Goal: Task Accomplishment & Management: Use online tool/utility

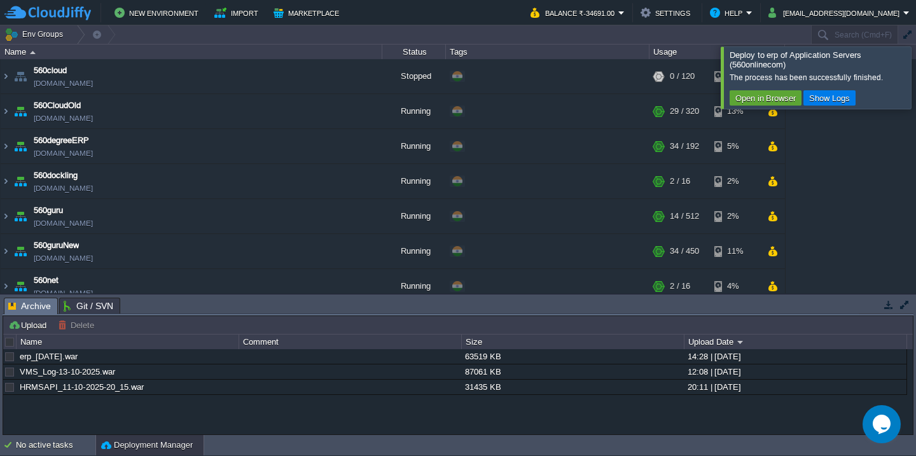
scroll to position [189, 0]
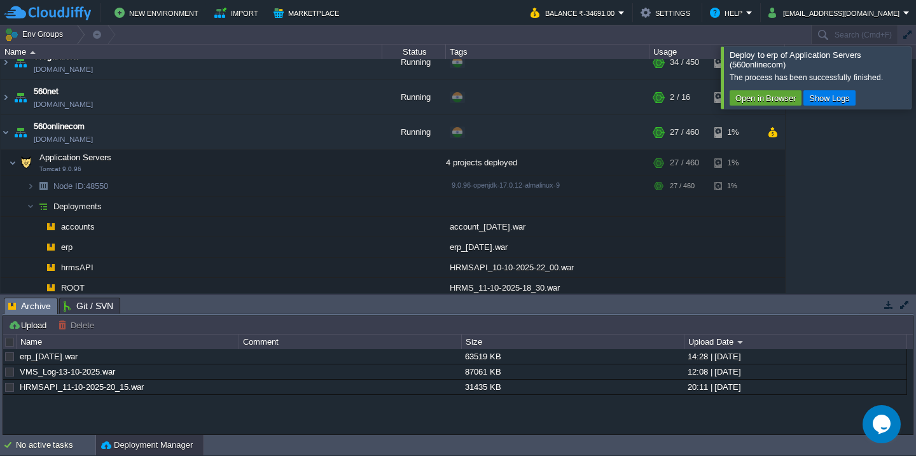
click at [915, 72] on div at bounding box center [931, 77] width 0 height 62
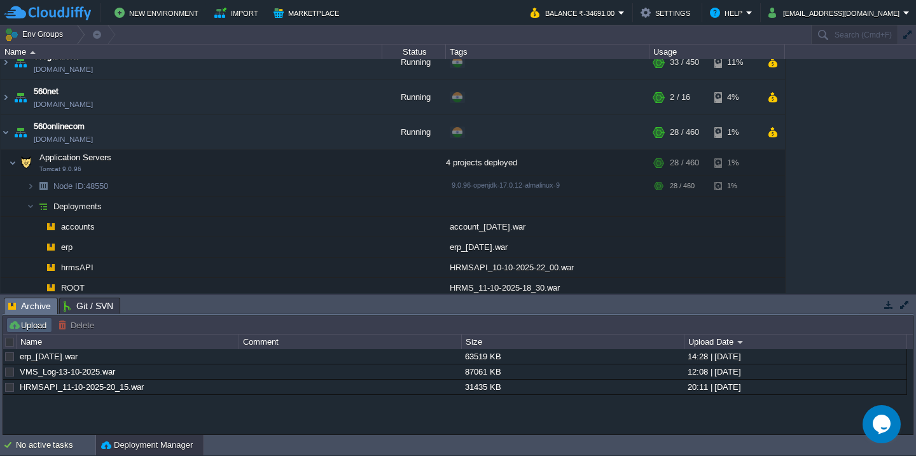
click at [30, 324] on button "Upload" at bounding box center [29, 324] width 42 height 11
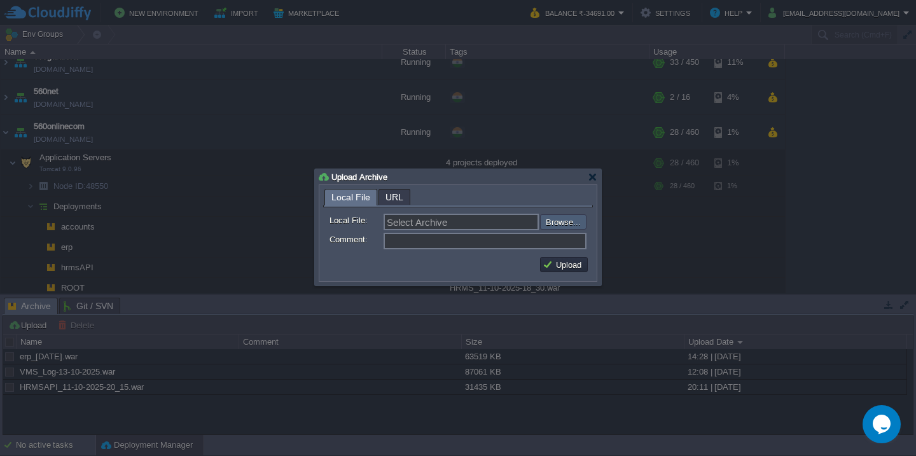
click at [557, 223] on input "file" at bounding box center [505, 221] width 161 height 15
type input "C:\fakepath\accountsRestAPI_42_13-10-2025_03-15.war"
type input "accountsRestAPI_42_13-10-2025_03-15.war"
click at [562, 269] on button "Upload" at bounding box center [563, 264] width 43 height 11
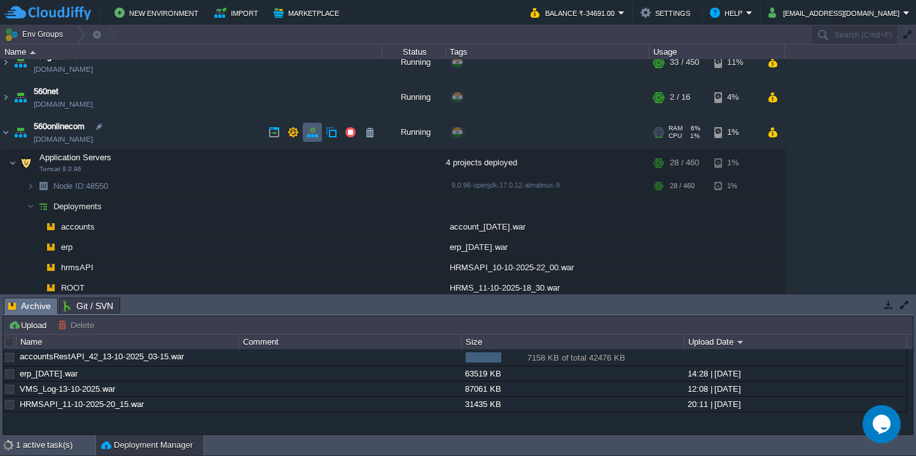
scroll to position [0, 0]
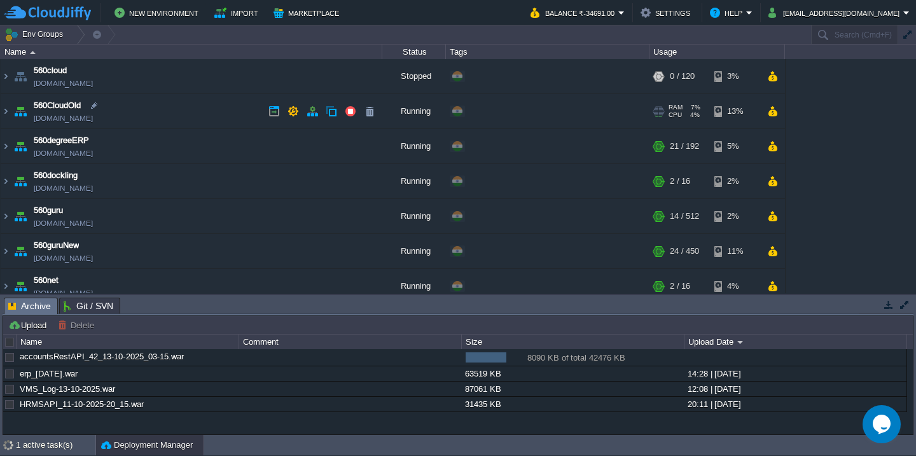
click at [199, 120] on td "560CloudOld 560cloudnew.cloudjiffy.net" at bounding box center [192, 111] width 382 height 35
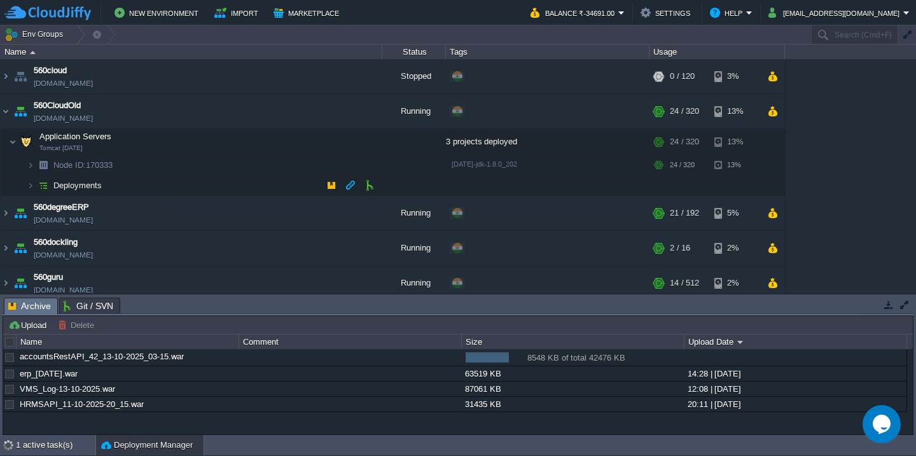
click at [189, 186] on td "Deployments" at bounding box center [192, 185] width 382 height 20
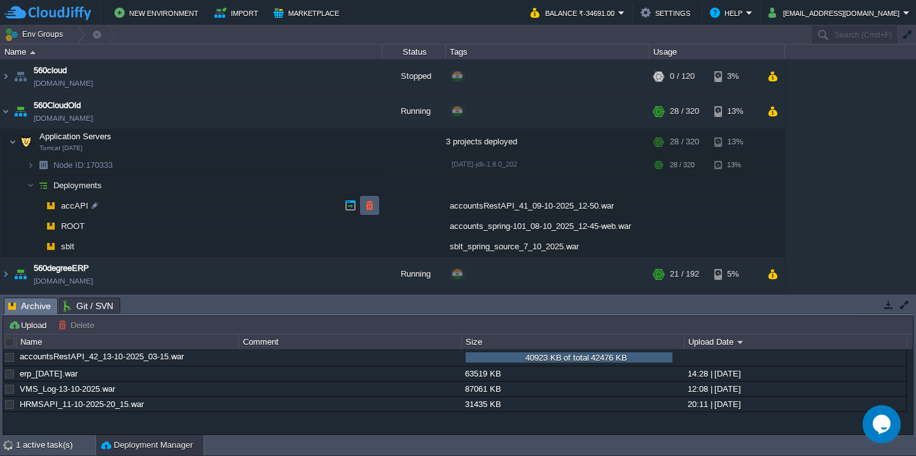
click at [370, 208] on button "button" at bounding box center [369, 205] width 11 height 11
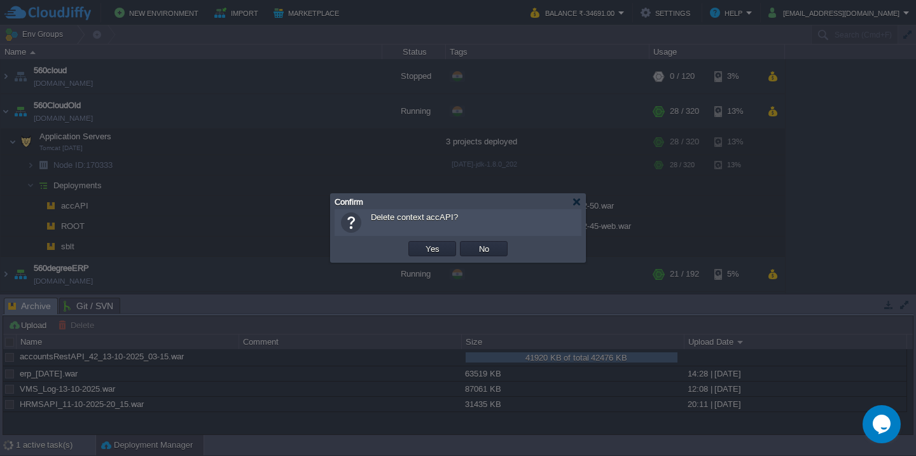
click at [422, 243] on button "Yes" at bounding box center [433, 248] width 22 height 11
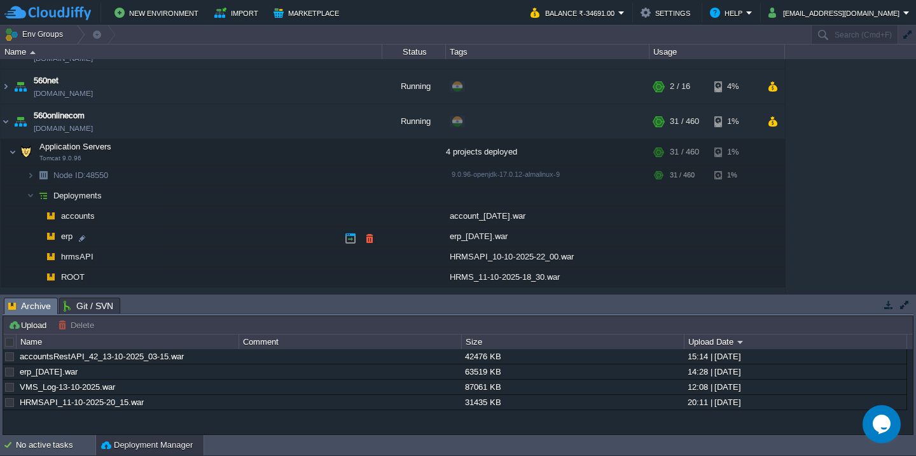
scroll to position [305, 0]
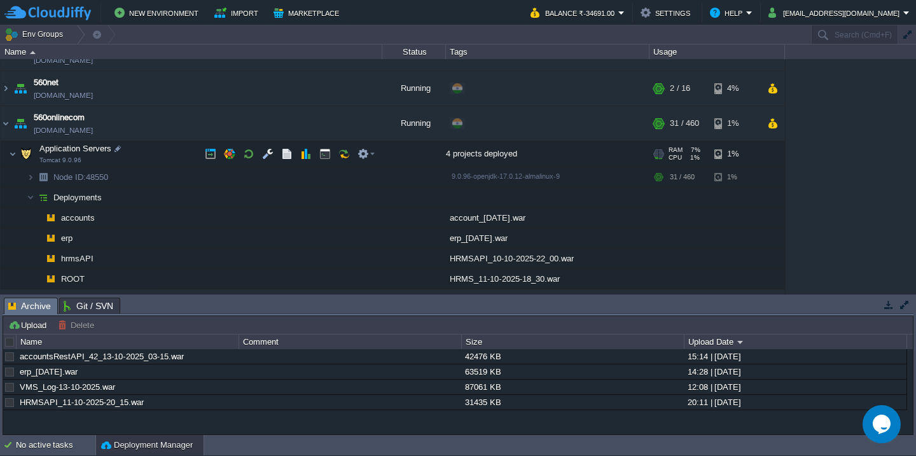
click at [155, 151] on td "Application Servers Tomcat 9.0.96" at bounding box center [192, 154] width 382 height 26
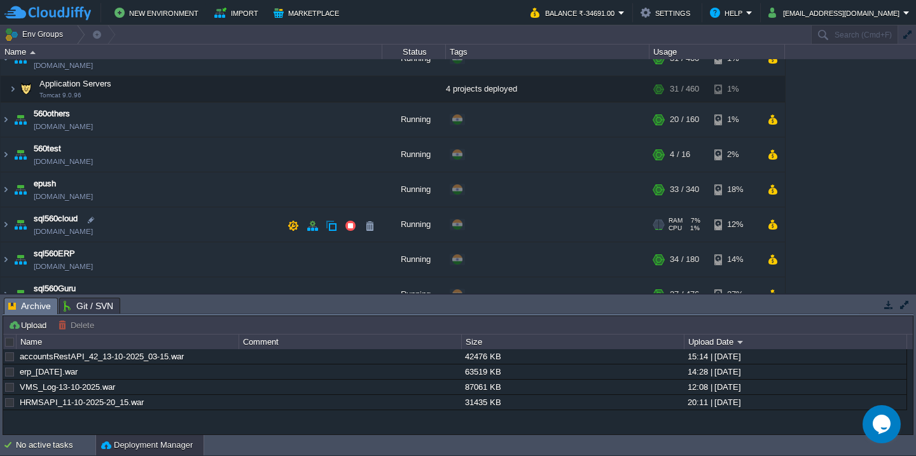
scroll to position [376, 0]
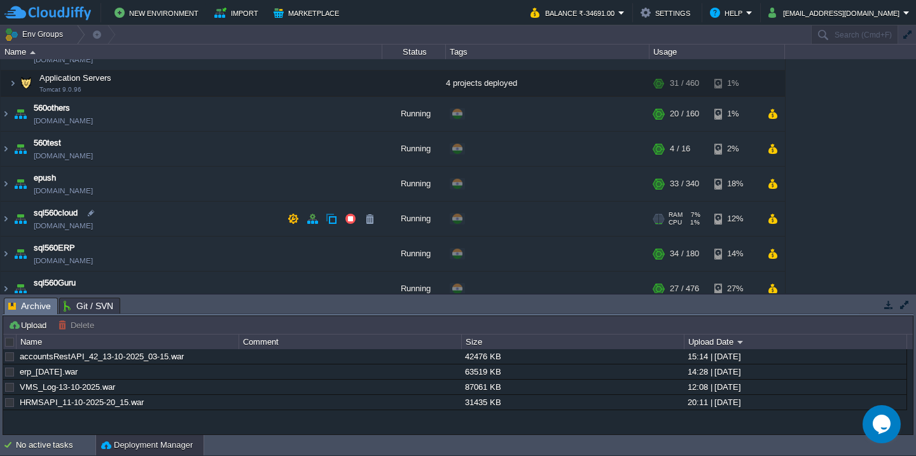
click at [169, 216] on td "sql560cloud sql560new.cloudjiffy.net" at bounding box center [192, 219] width 382 height 35
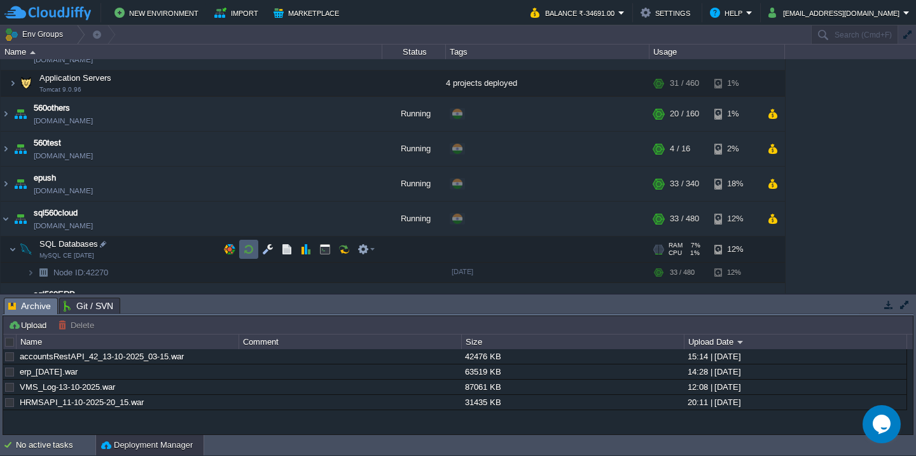
click at [251, 248] on button "button" at bounding box center [248, 249] width 11 height 11
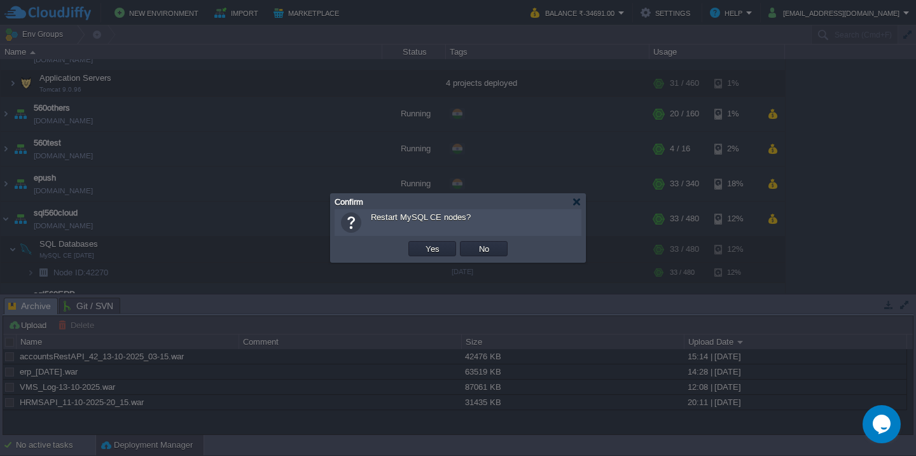
click at [422, 243] on button "Yes" at bounding box center [433, 248] width 22 height 11
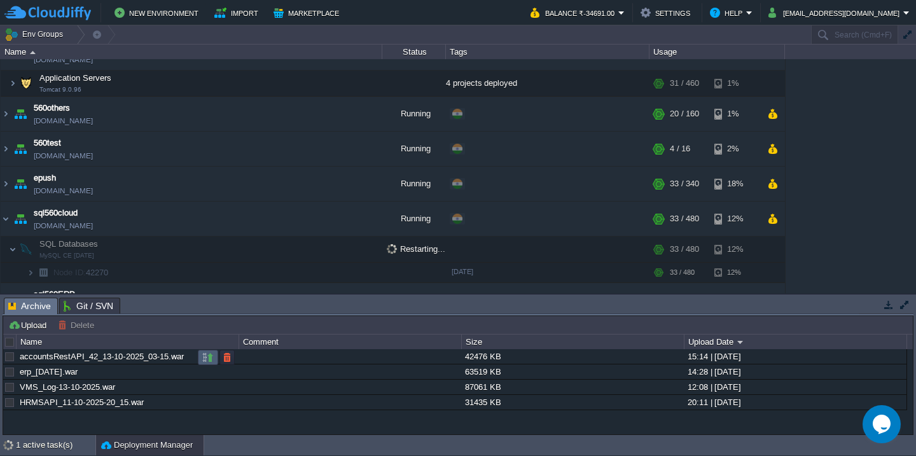
click at [205, 355] on button "button" at bounding box center [207, 357] width 11 height 11
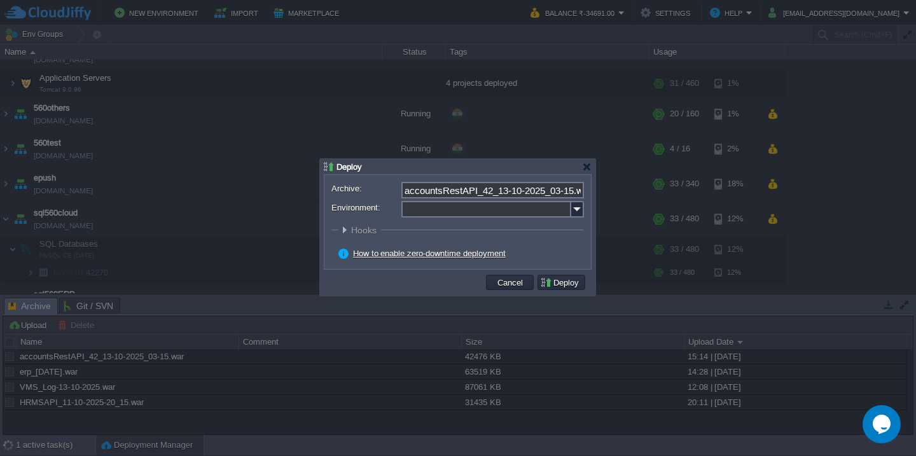
click at [430, 212] on input "Environment:" at bounding box center [486, 209] width 170 height 17
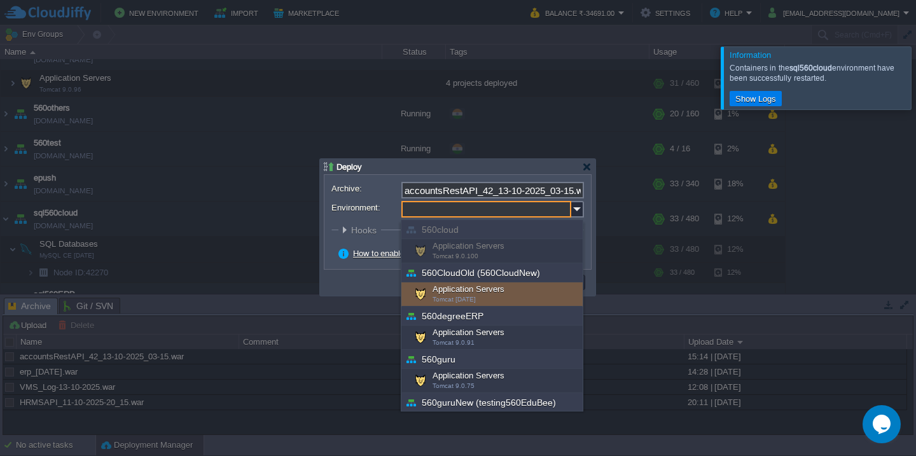
click at [446, 286] on div "Application Servers Tomcat 8.5.56" at bounding box center [491, 294] width 181 height 24
type input "Application Servers (560CloudOld (560CloudNew))"
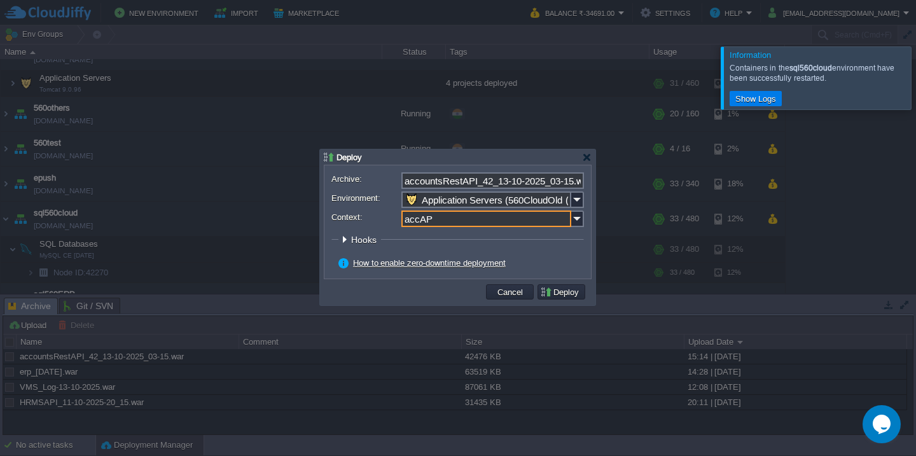
type input "accAPI"
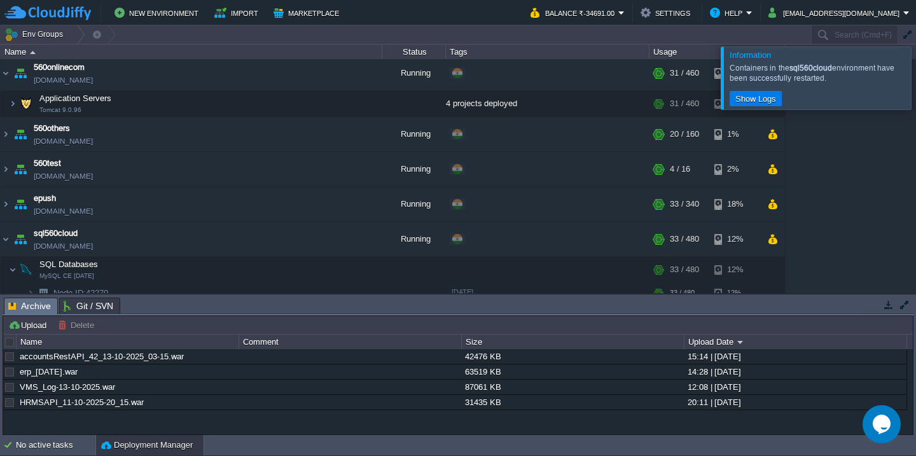
scroll to position [72, 0]
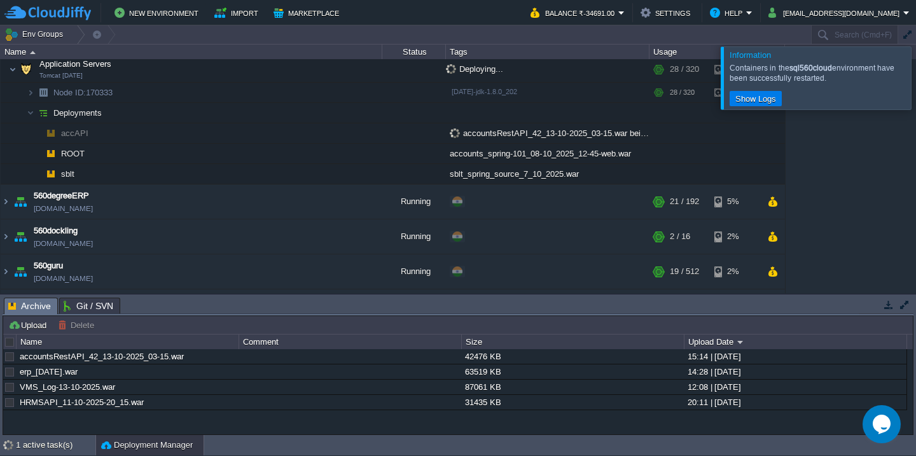
click at [915, 74] on div at bounding box center [931, 77] width 0 height 62
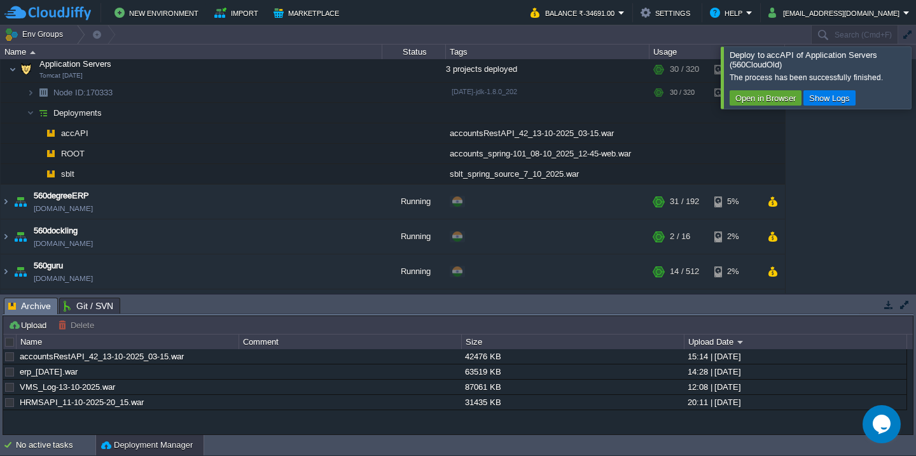
click at [915, 63] on div at bounding box center [931, 77] width 0 height 62
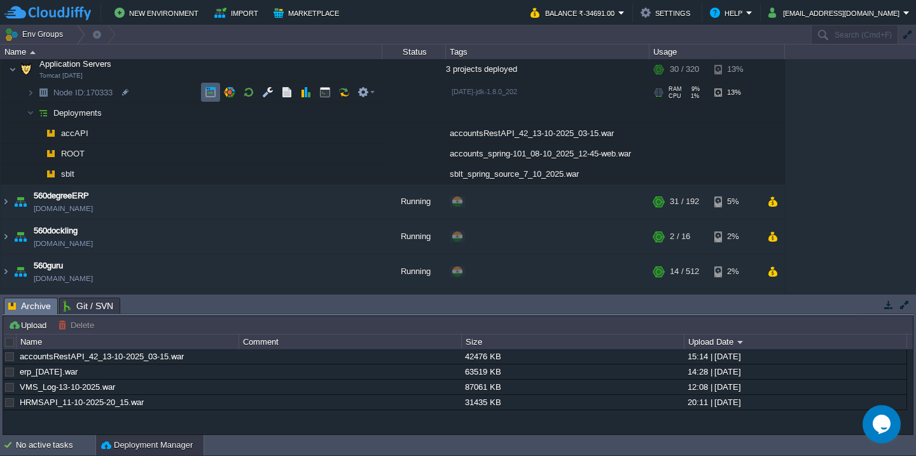
scroll to position [37, 0]
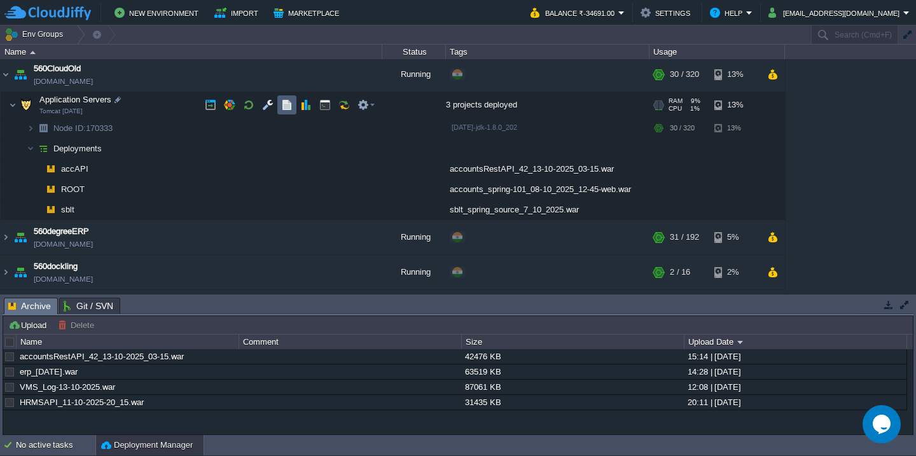
click at [281, 106] on button "button" at bounding box center [286, 104] width 11 height 11
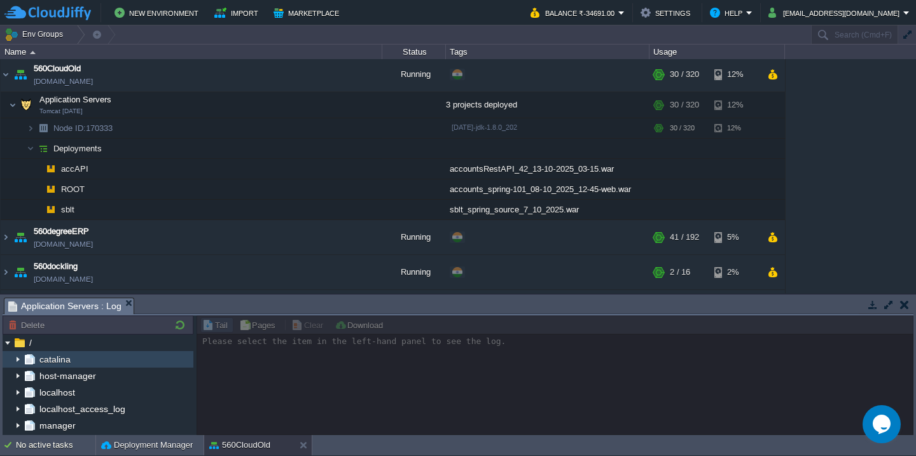
click at [18, 359] on img at bounding box center [18, 359] width 10 height 17
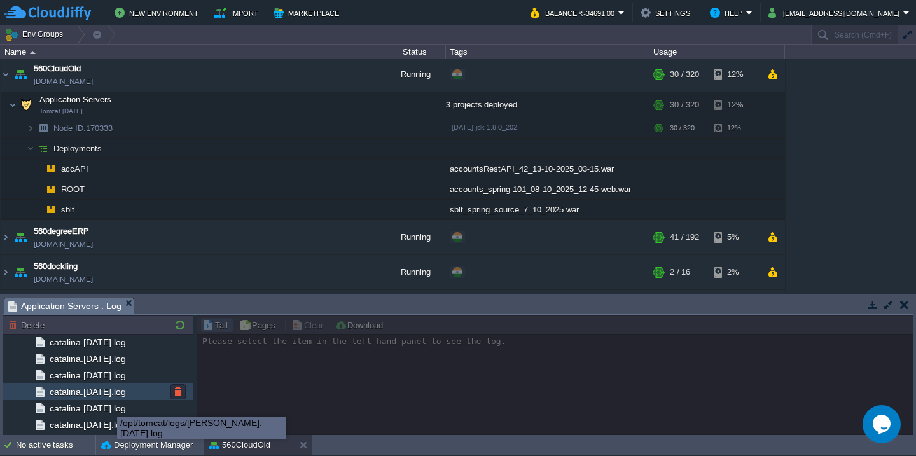
scroll to position [2645, 0]
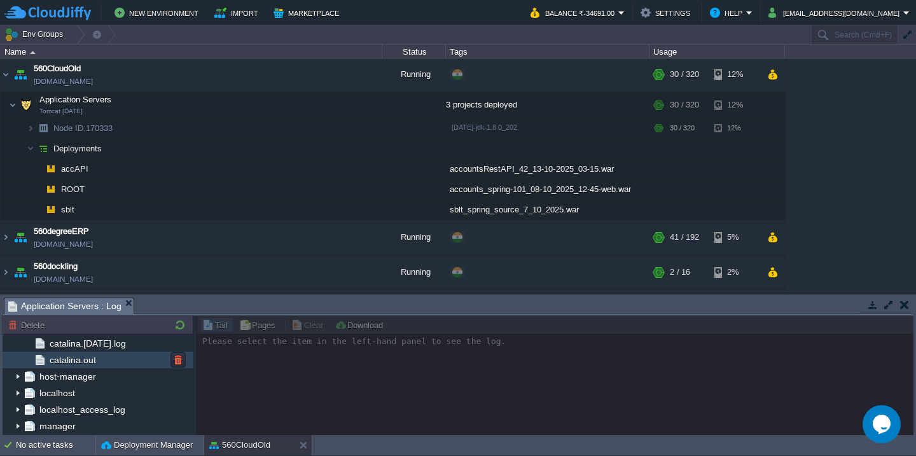
click at [116, 357] on div "catalina.out" at bounding box center [98, 360] width 191 height 17
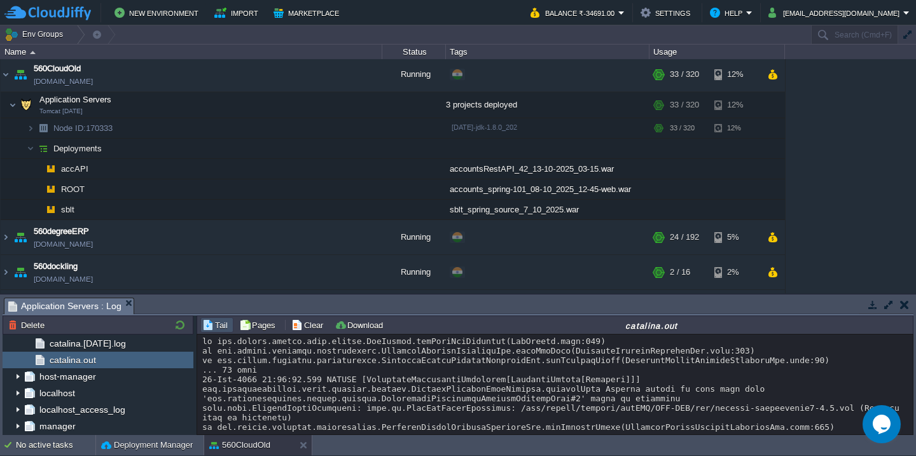
scroll to position [27047, 0]
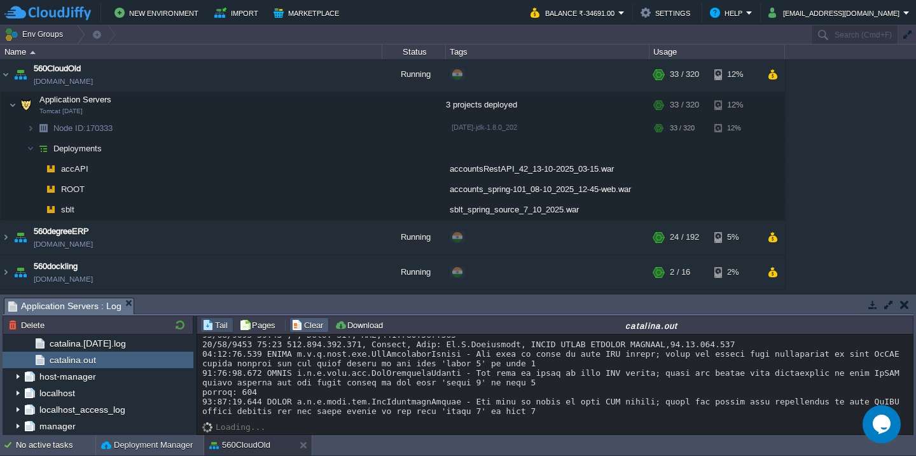
click at [306, 328] on button "Clear" at bounding box center [309, 324] width 36 height 11
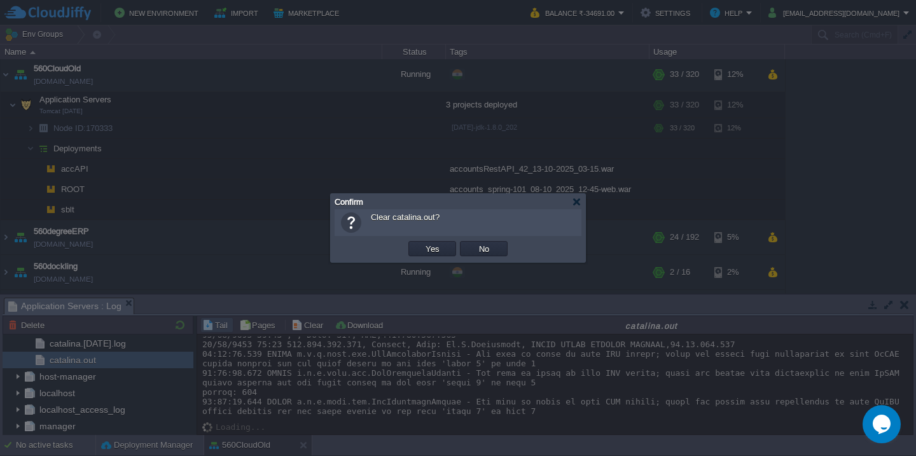
click at [422, 243] on button "Yes" at bounding box center [433, 248] width 22 height 11
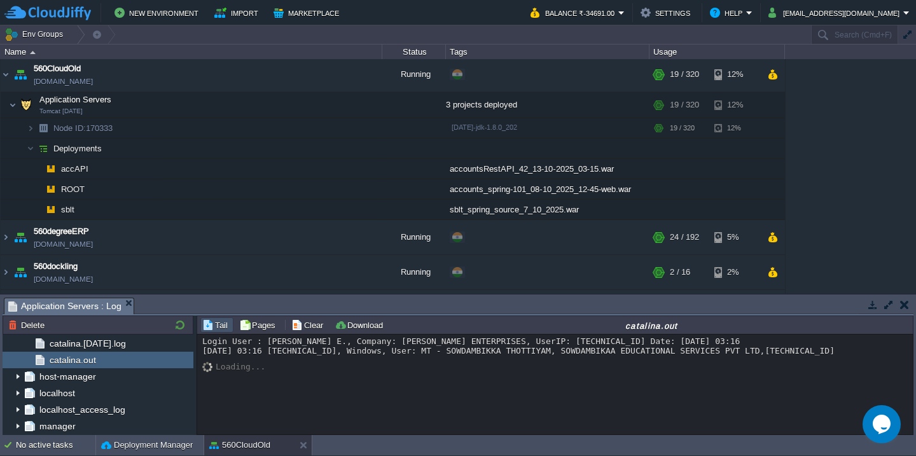
scroll to position [0, 0]
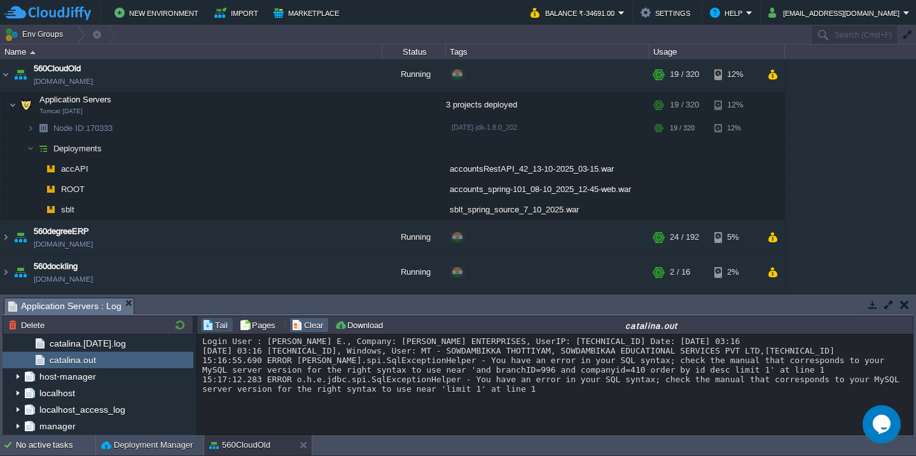
click at [297, 322] on button "Clear" at bounding box center [309, 324] width 36 height 11
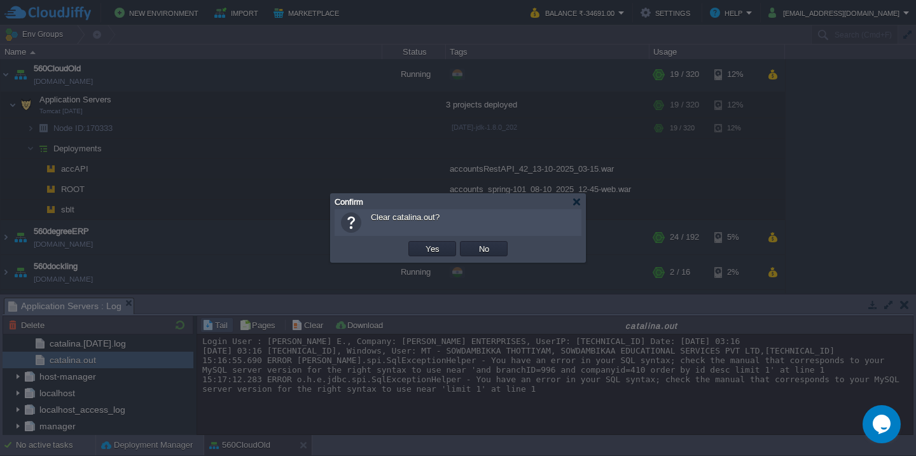
click at [422, 243] on button "Yes" at bounding box center [433, 248] width 22 height 11
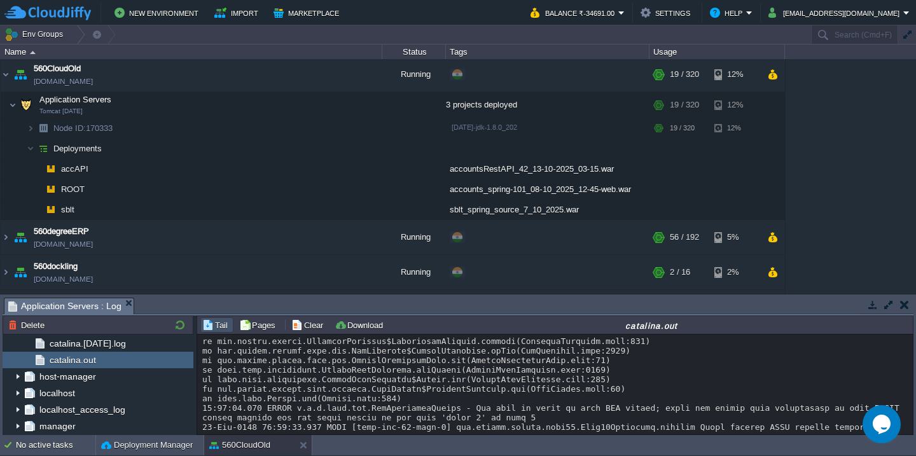
scroll to position [2261, 0]
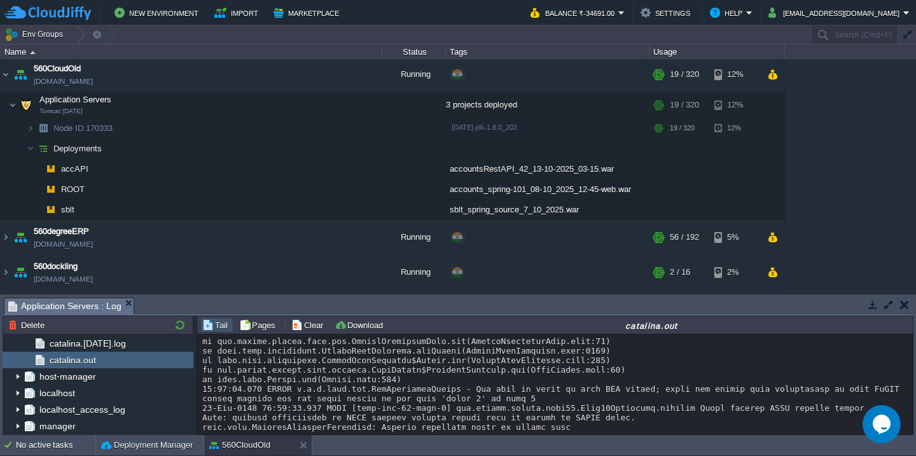
click at [884, 301] on button "button" at bounding box center [888, 304] width 11 height 11
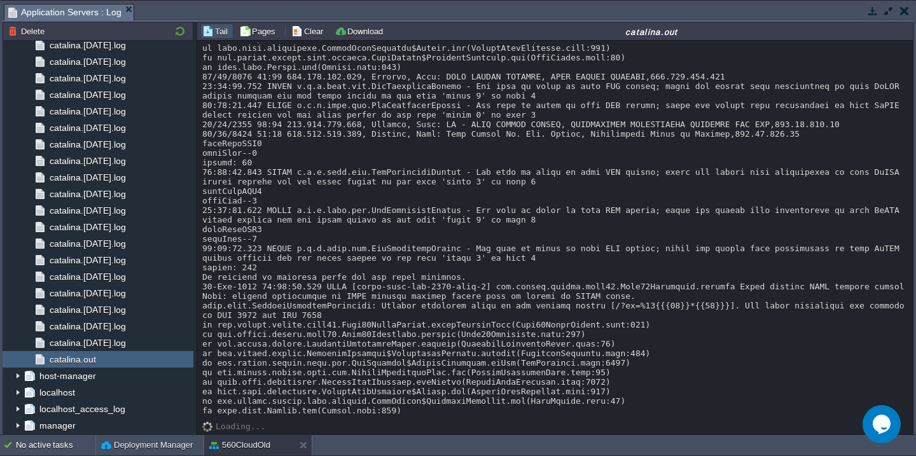
scroll to position [0, 0]
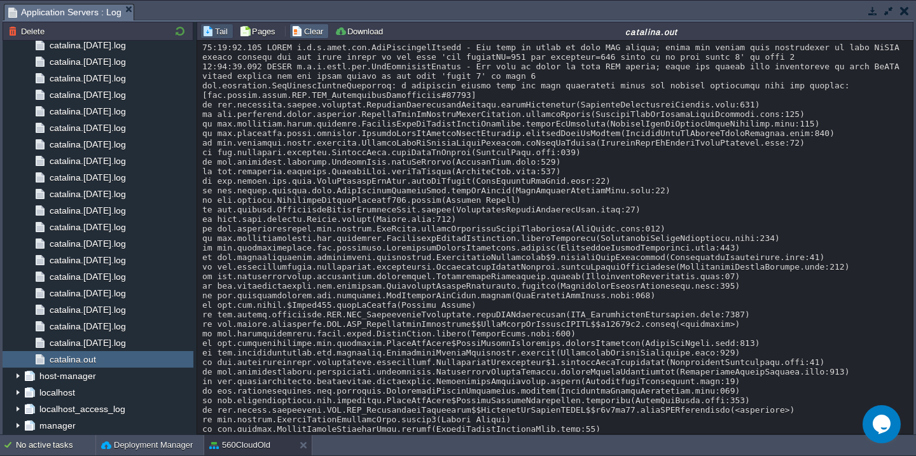
click at [306, 27] on button "Clear" at bounding box center [309, 30] width 36 height 11
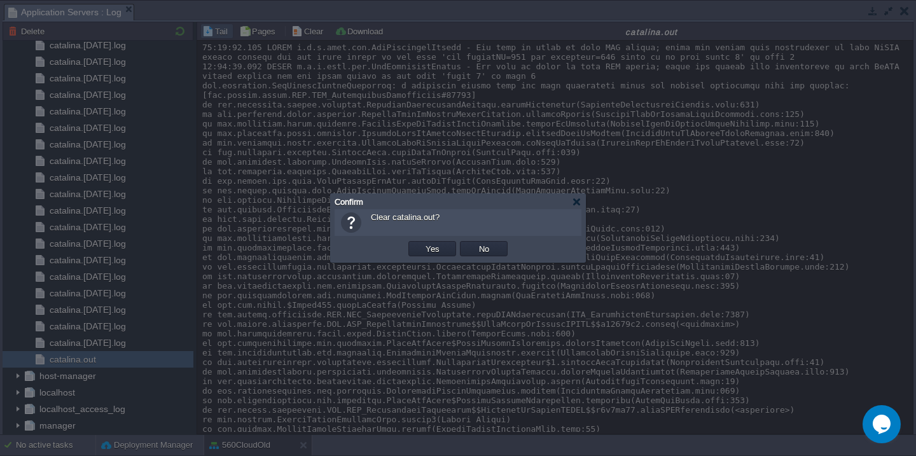
click at [422, 243] on button "Yes" at bounding box center [433, 248] width 22 height 11
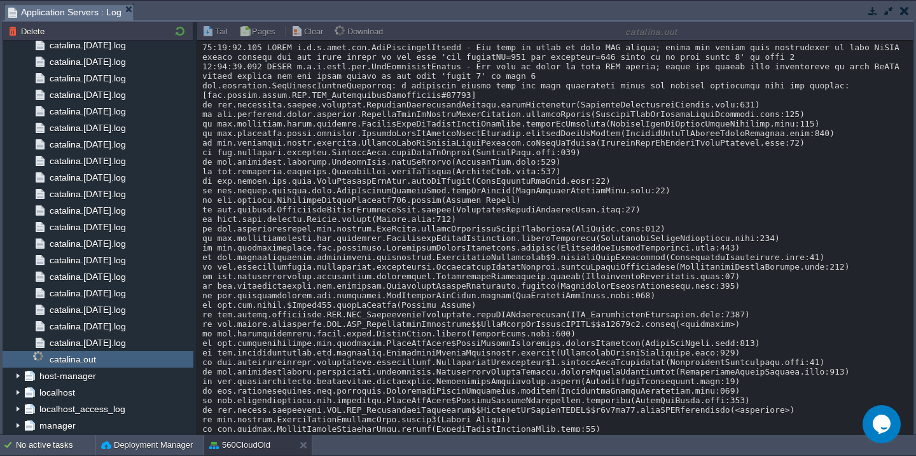
click at [888, 9] on button "button" at bounding box center [888, 10] width 11 height 11
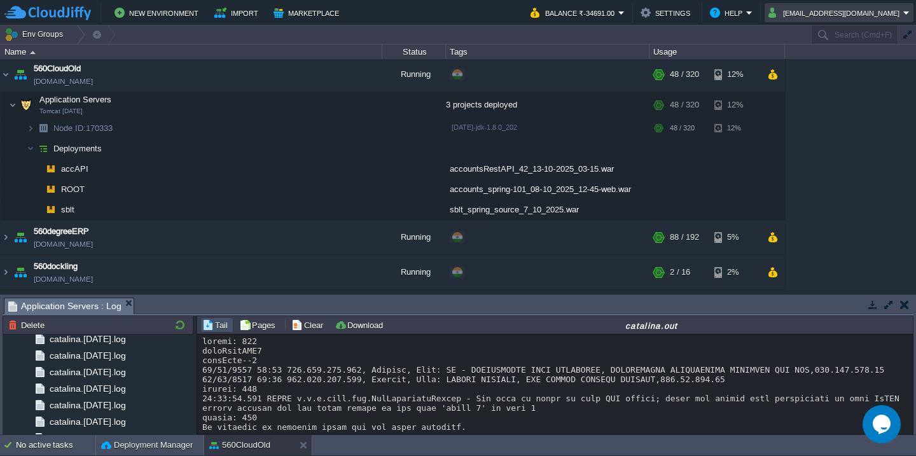
scroll to position [350, 0]
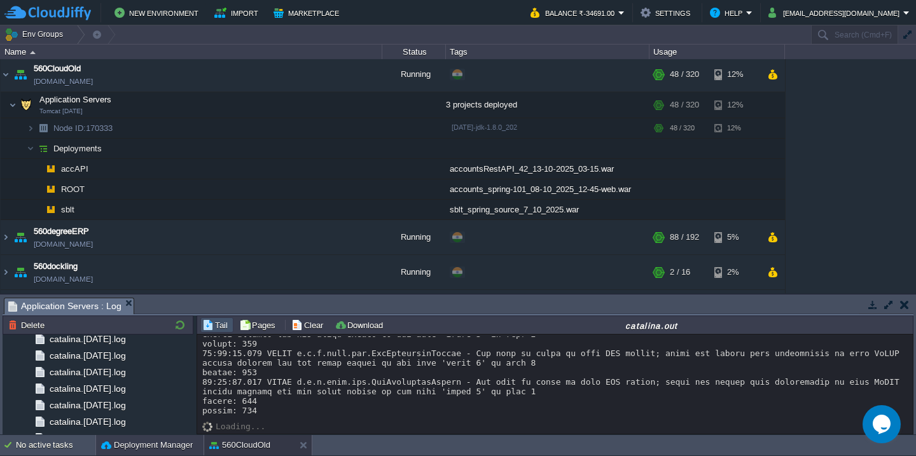
click at [135, 443] on button "Deployment Manager" at bounding box center [147, 445] width 92 height 13
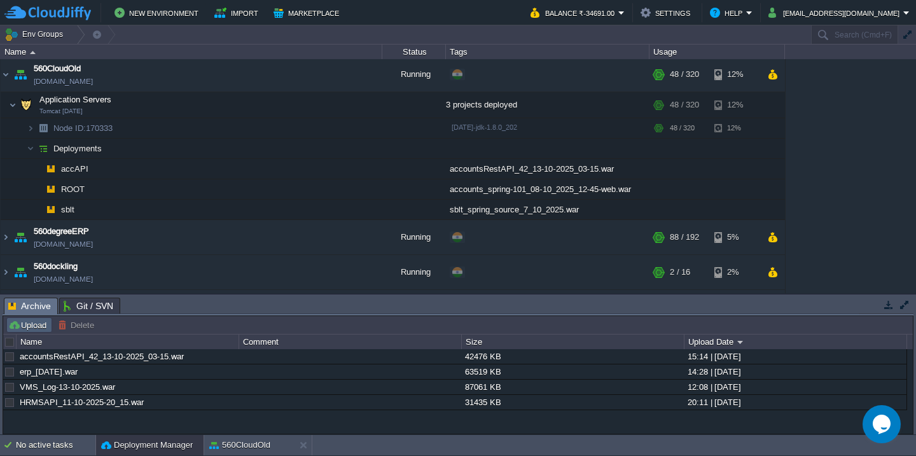
click at [41, 326] on button "Upload" at bounding box center [29, 324] width 42 height 11
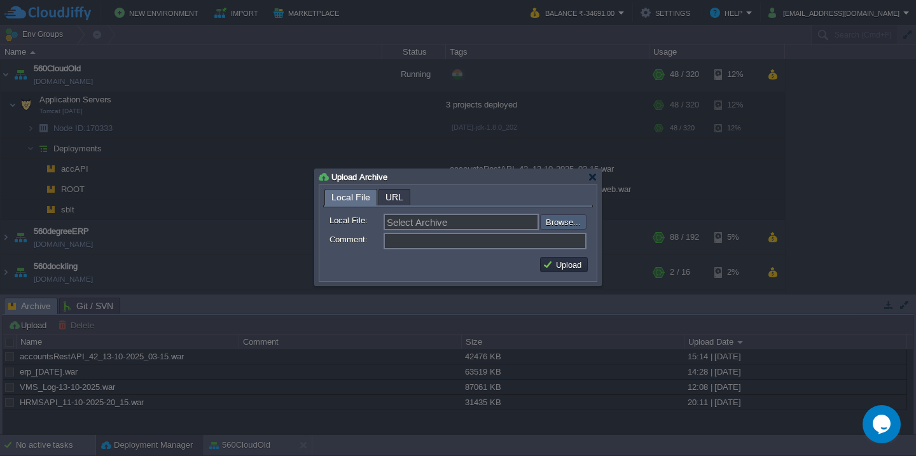
click at [569, 228] on input "file" at bounding box center [505, 221] width 161 height 15
type input "C:\fakepath\HRMS_13-10-2025-15_45.war"
type input "HRMS_13-10-2025-15_45.war"
click at [565, 270] on button "Upload" at bounding box center [563, 264] width 43 height 11
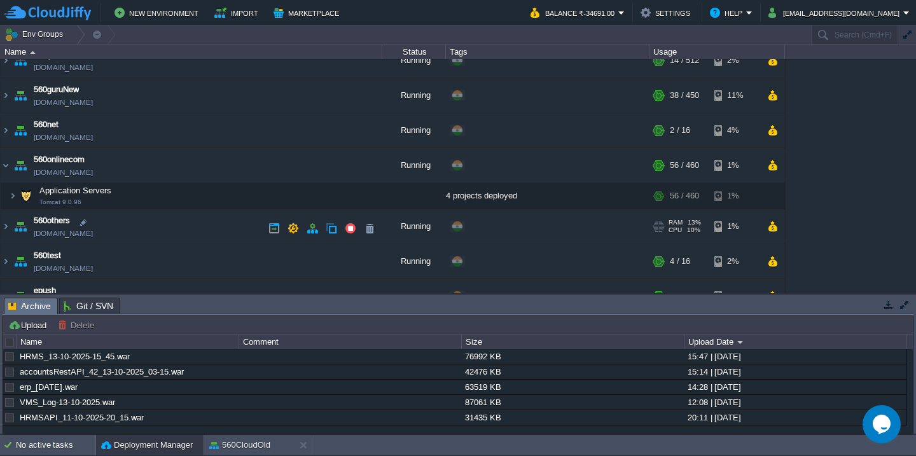
scroll to position [286, 0]
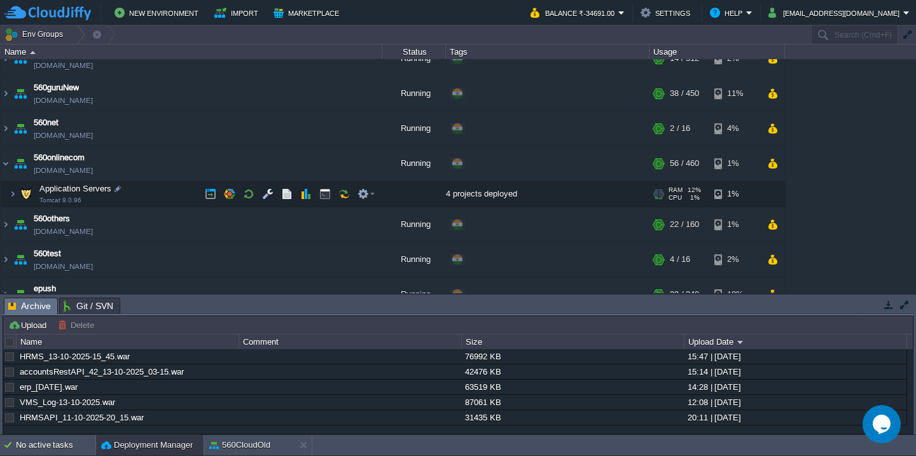
click at [183, 198] on td "Application Servers Tomcat 9.0.96" at bounding box center [192, 194] width 382 height 26
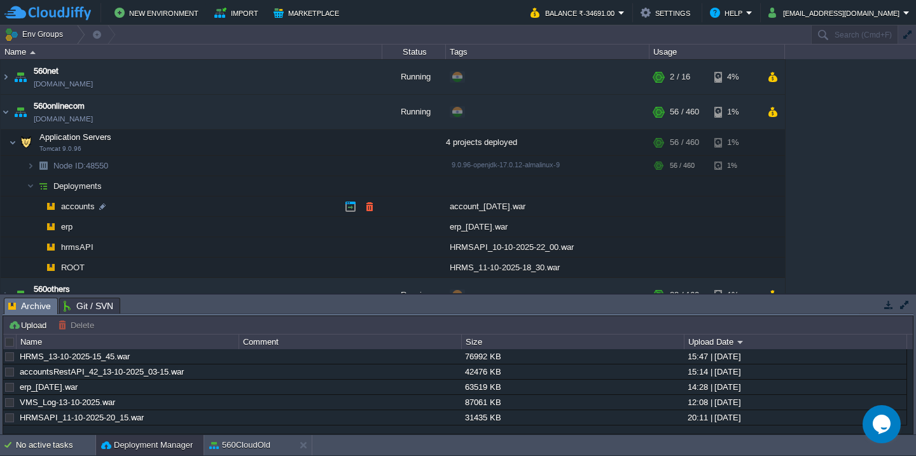
scroll to position [347, 0]
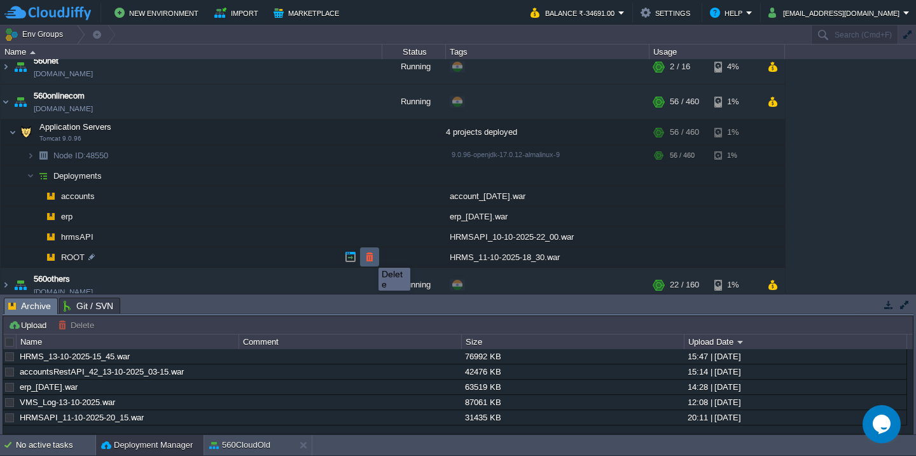
click at [369, 256] on button "button" at bounding box center [369, 256] width 11 height 11
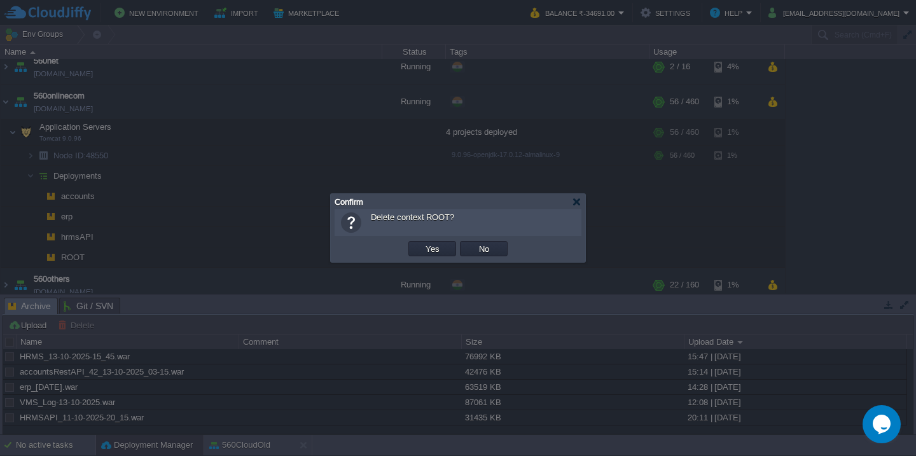
click at [422, 243] on button "Yes" at bounding box center [433, 248] width 22 height 11
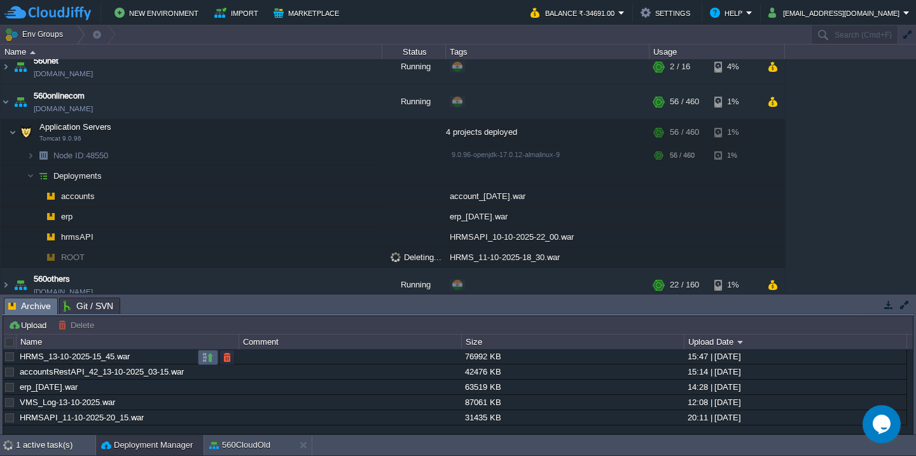
click at [211, 357] on button "button" at bounding box center [207, 357] width 11 height 11
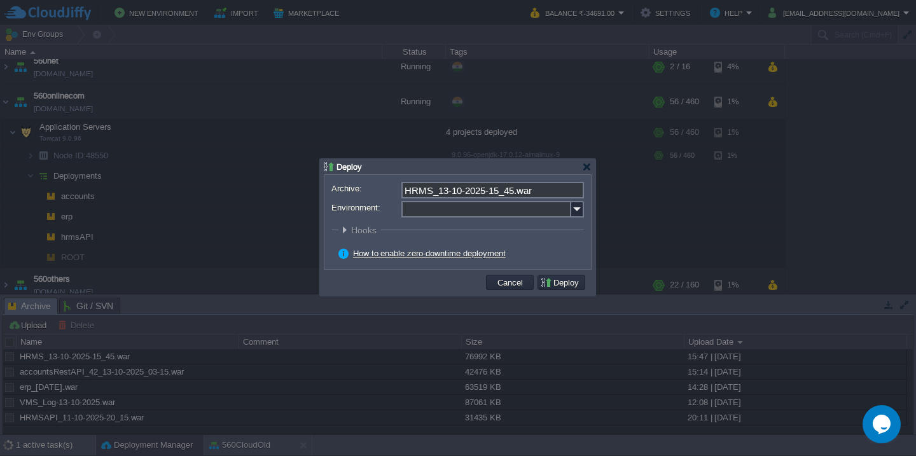
click at [453, 215] on input "Environment:" at bounding box center [486, 209] width 170 height 17
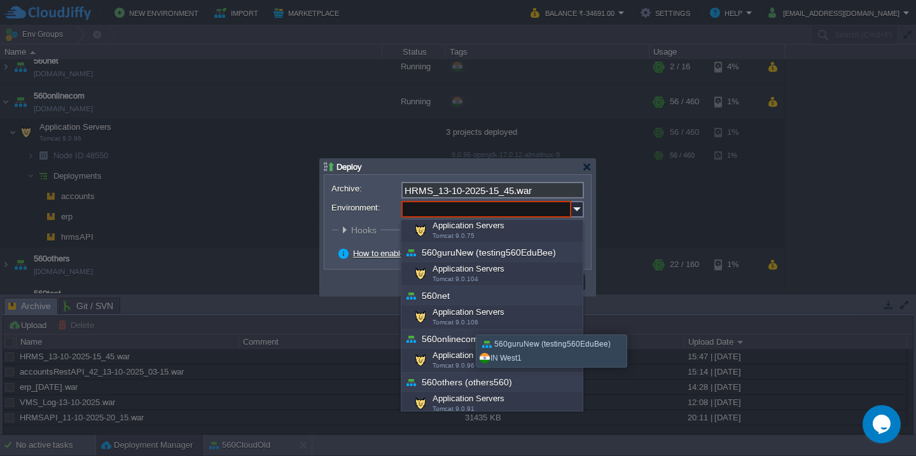
scroll to position [171, 0]
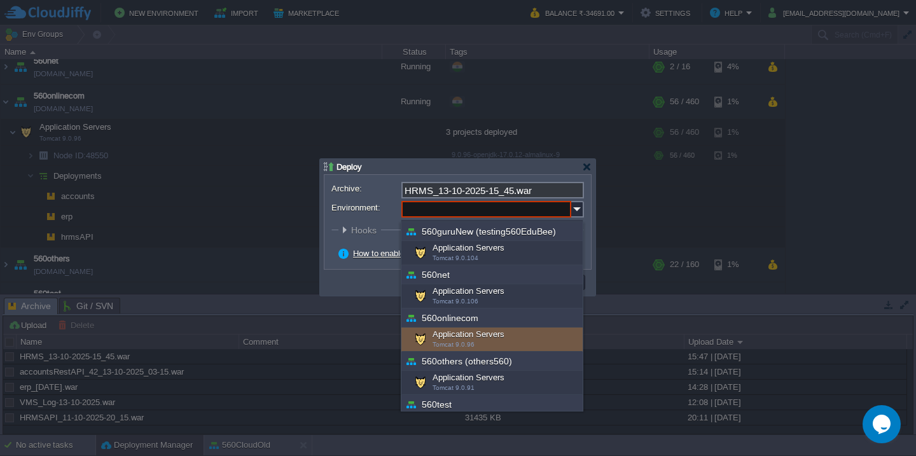
click at [469, 334] on div "Application Servers Tomcat 9.0.96" at bounding box center [491, 339] width 181 height 24
type input "Application Servers (560onlinecom)"
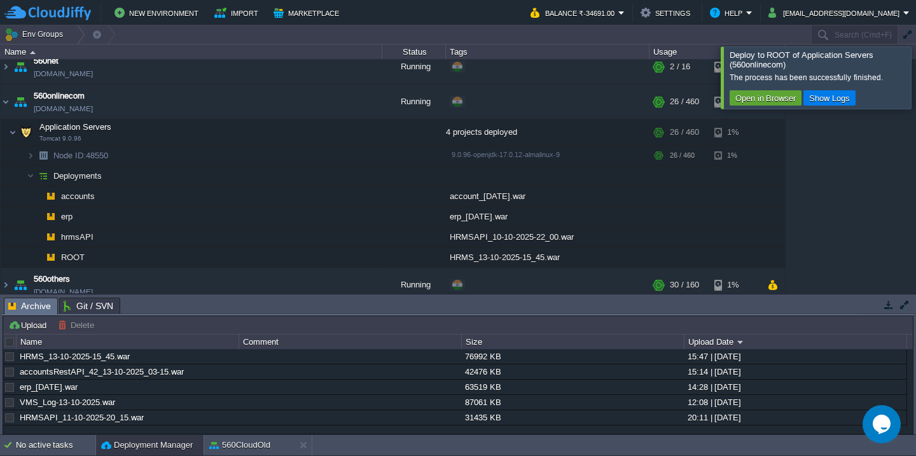
click at [915, 80] on div at bounding box center [931, 77] width 0 height 62
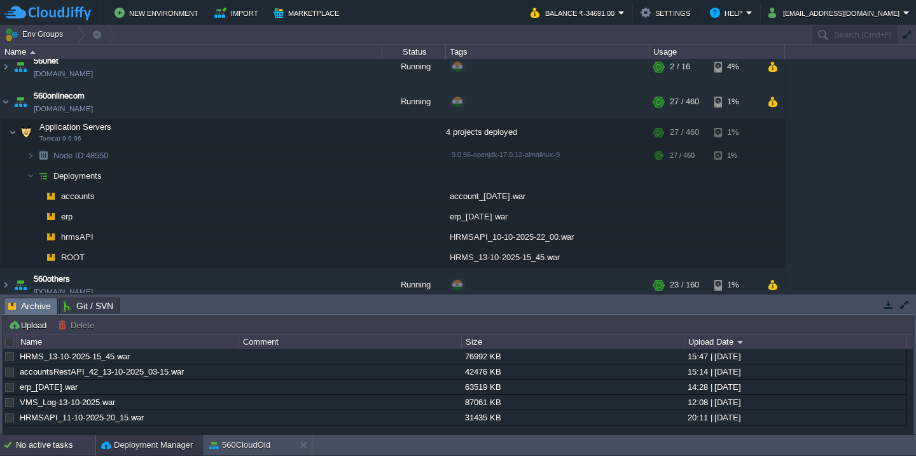
click at [20, 448] on div "No active tasks" at bounding box center [55, 445] width 79 height 20
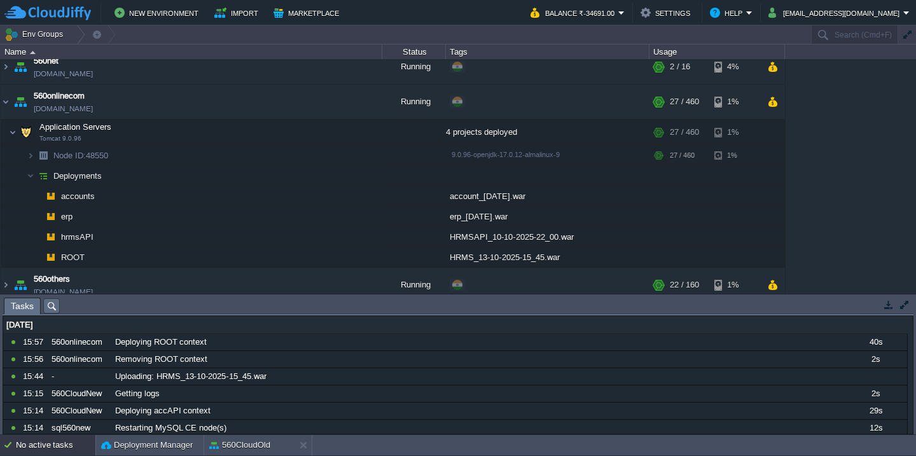
click at [902, 305] on button "button" at bounding box center [903, 304] width 11 height 11
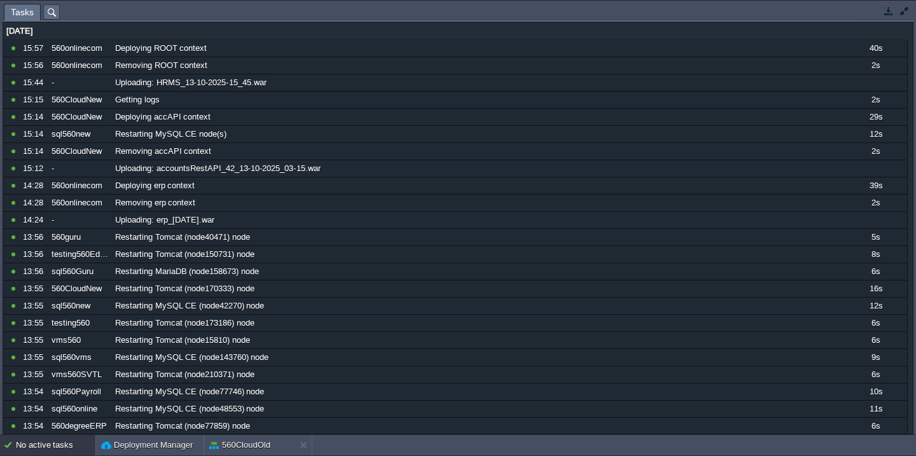
click at [903, 6] on button "button" at bounding box center [903, 10] width 11 height 11
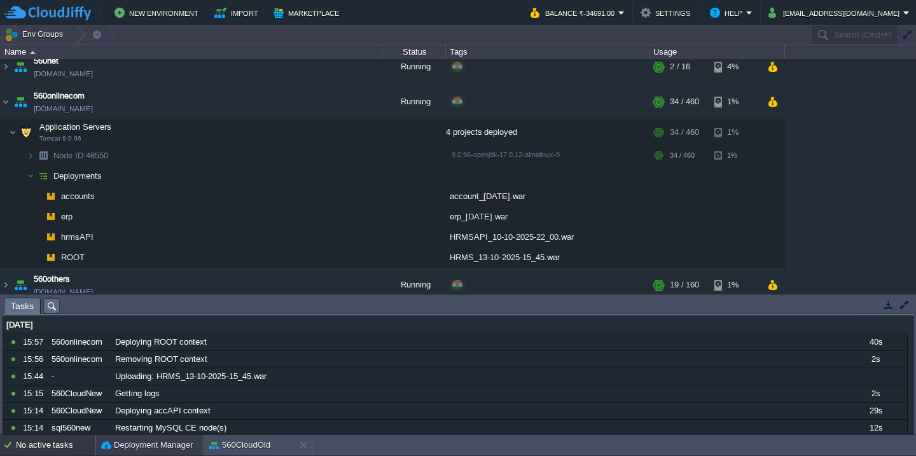
click at [117, 439] on button "Deployment Manager" at bounding box center [147, 445] width 92 height 13
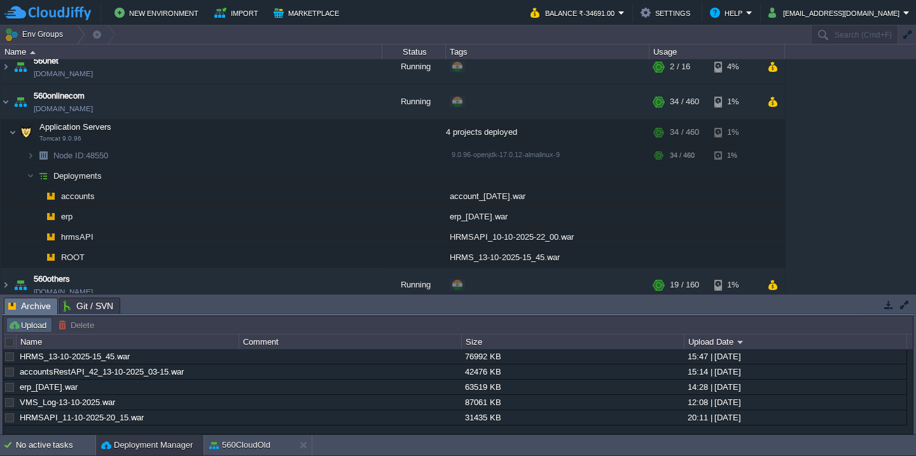
click at [26, 323] on button "Upload" at bounding box center [29, 324] width 42 height 11
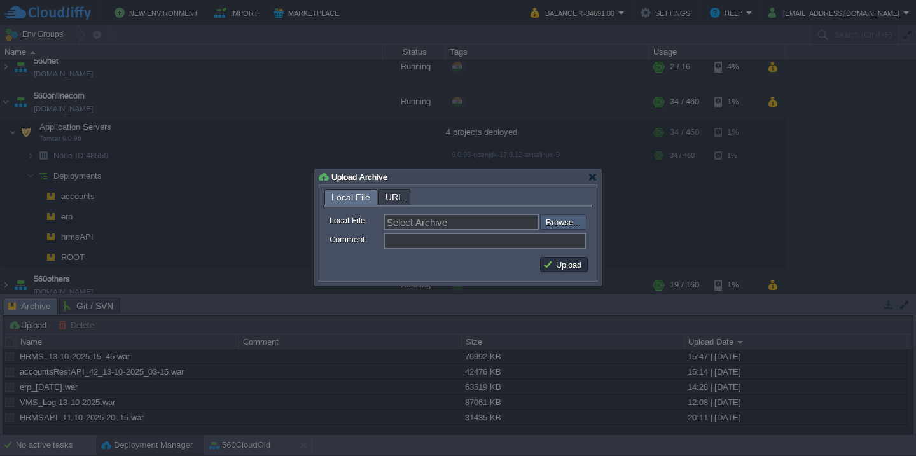
click at [572, 228] on input "file" at bounding box center [505, 221] width 161 height 15
type input "C:\fakepath\VMS-13-10-2025.war"
type input "VMS-13-10-2025.war"
click at [554, 270] on button "Upload" at bounding box center [563, 264] width 43 height 11
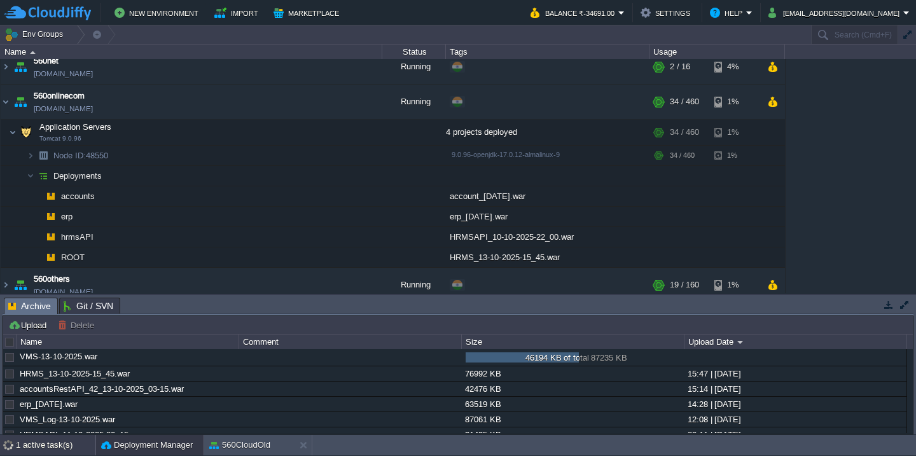
click at [43, 448] on div "1 active task(s)" at bounding box center [55, 445] width 79 height 20
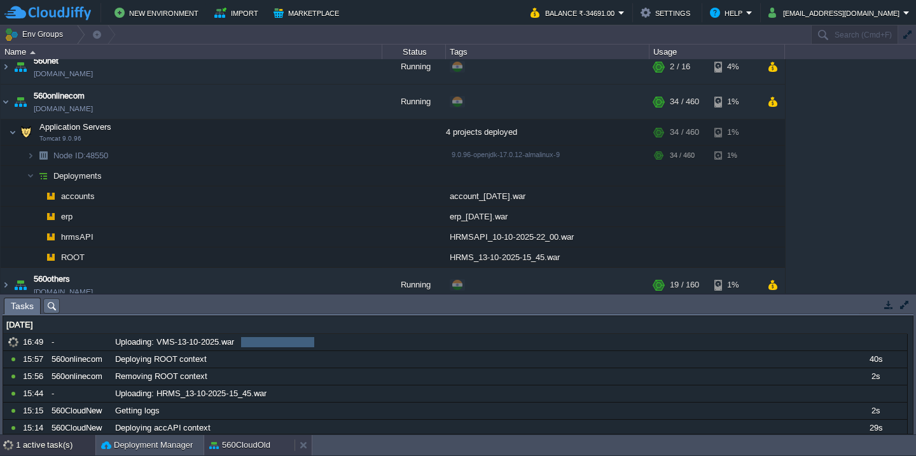
click at [223, 445] on button "560CloudOld" at bounding box center [239, 445] width 61 height 13
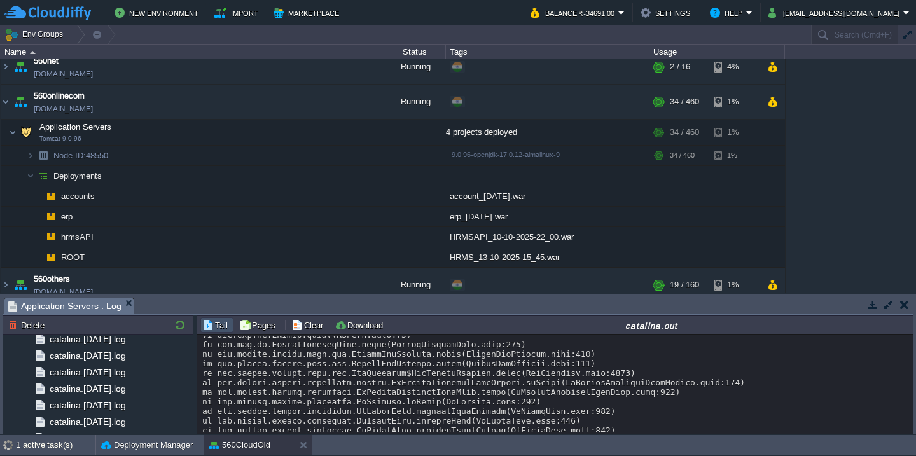
scroll to position [16763, 0]
click at [299, 327] on button "Clear" at bounding box center [309, 324] width 36 height 11
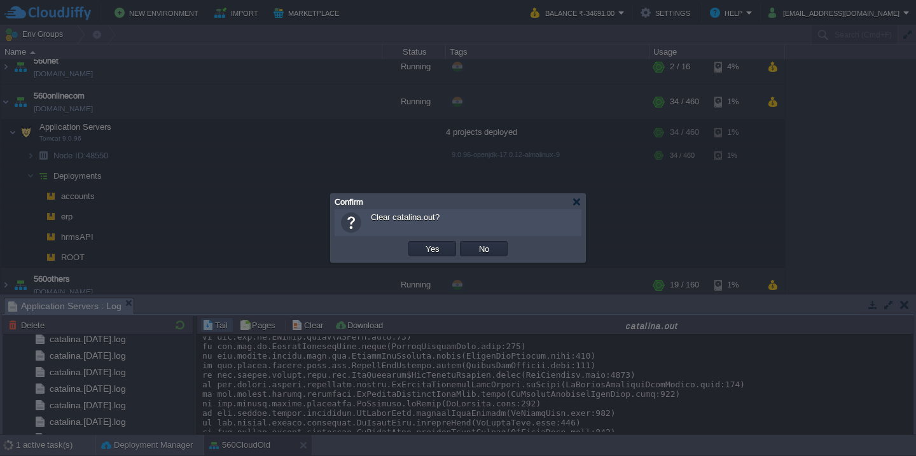
click at [422, 243] on button "Yes" at bounding box center [433, 248] width 22 height 11
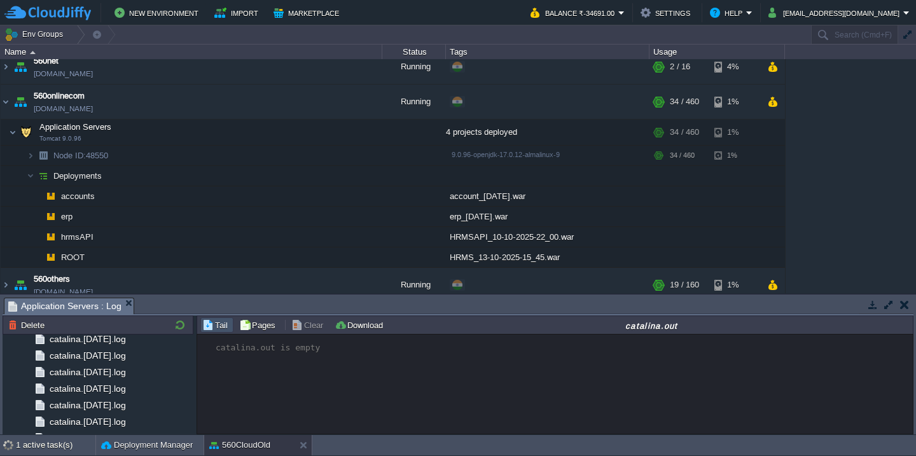
scroll to position [0, 0]
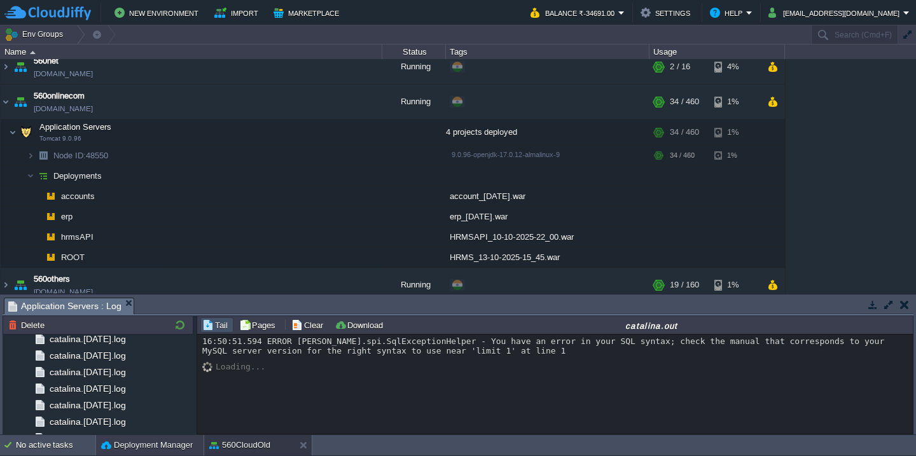
click at [128, 443] on button "Deployment Manager" at bounding box center [147, 445] width 92 height 13
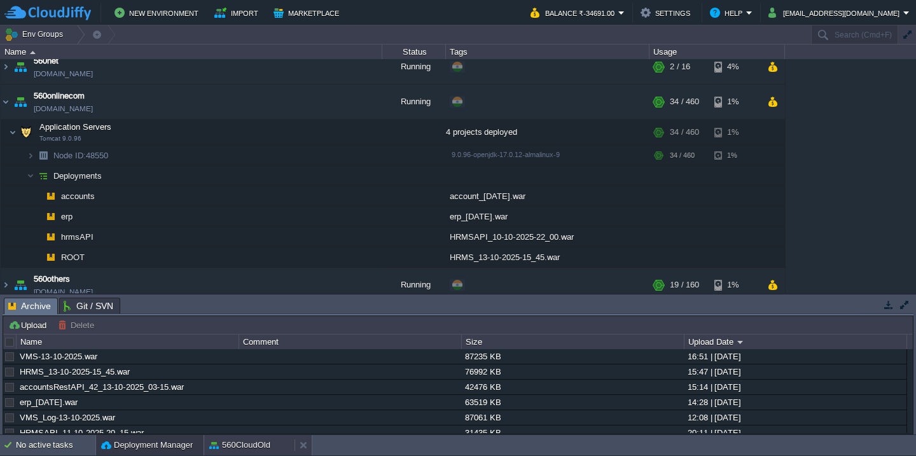
click at [234, 443] on button "560CloudOld" at bounding box center [239, 445] width 61 height 13
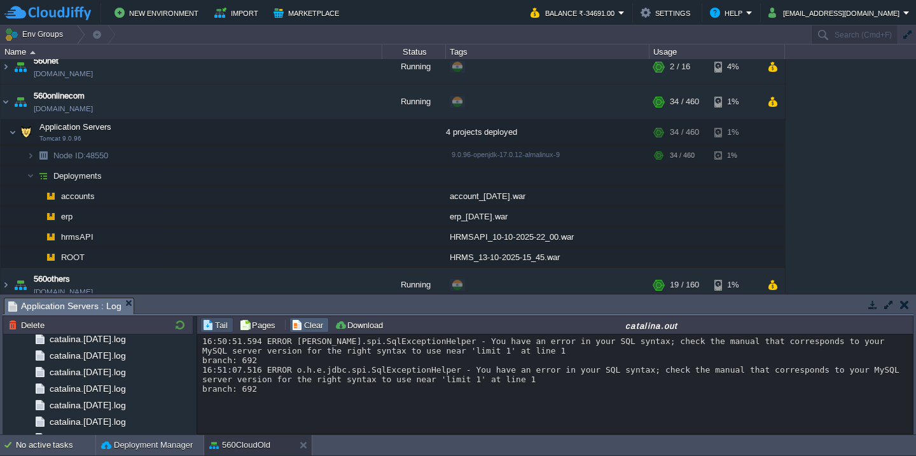
click at [298, 329] on button "Clear" at bounding box center [309, 324] width 36 height 11
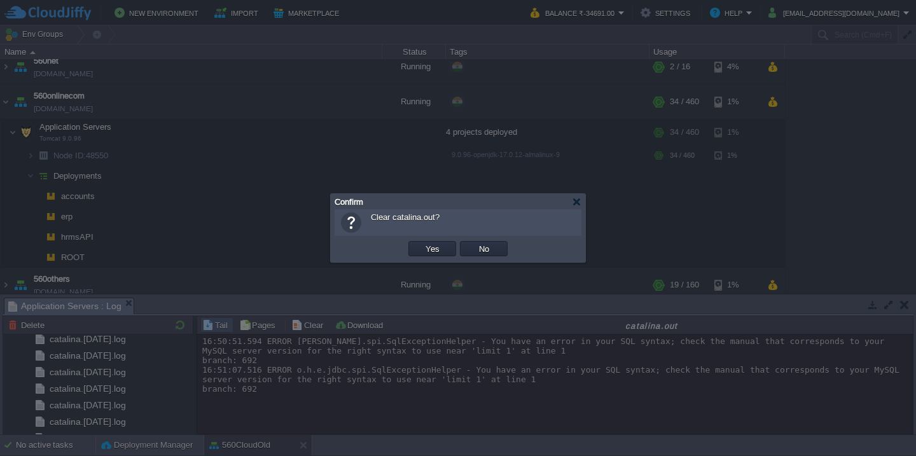
click at [422, 243] on button "Yes" at bounding box center [433, 248] width 22 height 11
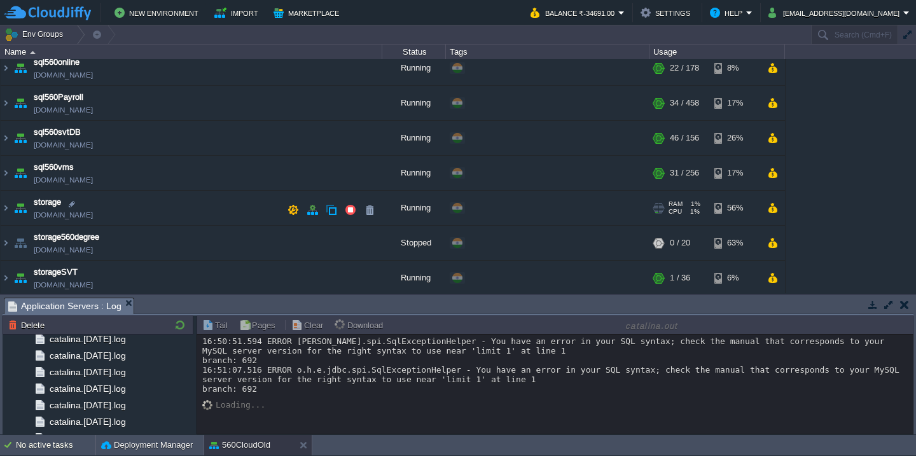
scroll to position [1029, 0]
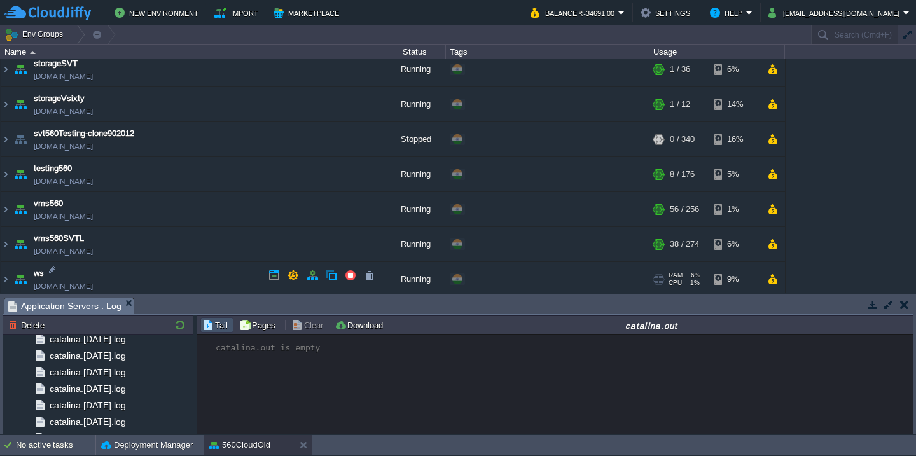
click at [196, 284] on td "ws test560.cloudjiffy.net" at bounding box center [192, 279] width 382 height 35
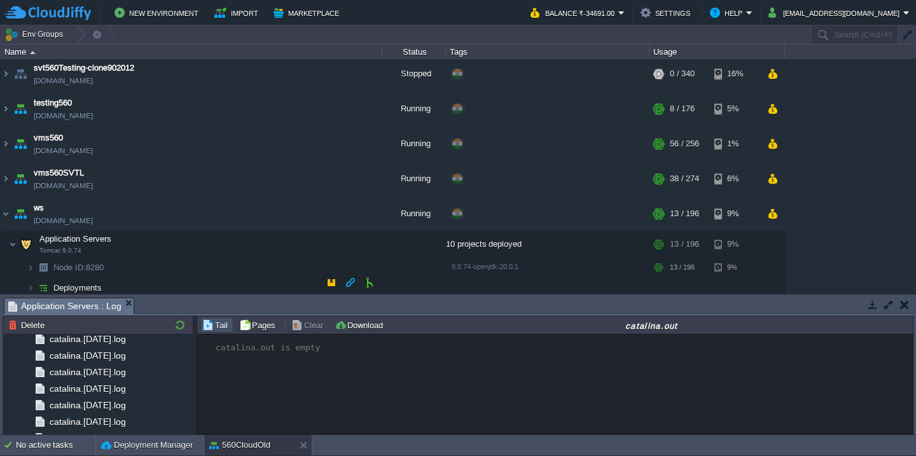
click at [191, 281] on td "Deployments" at bounding box center [192, 288] width 382 height 20
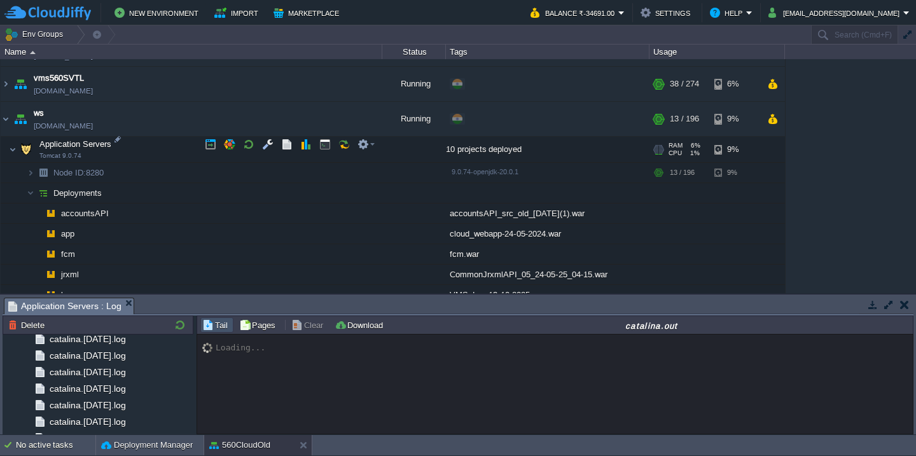
click at [164, 144] on td "Application Servers Tomcat 9.0.74" at bounding box center [192, 150] width 382 height 26
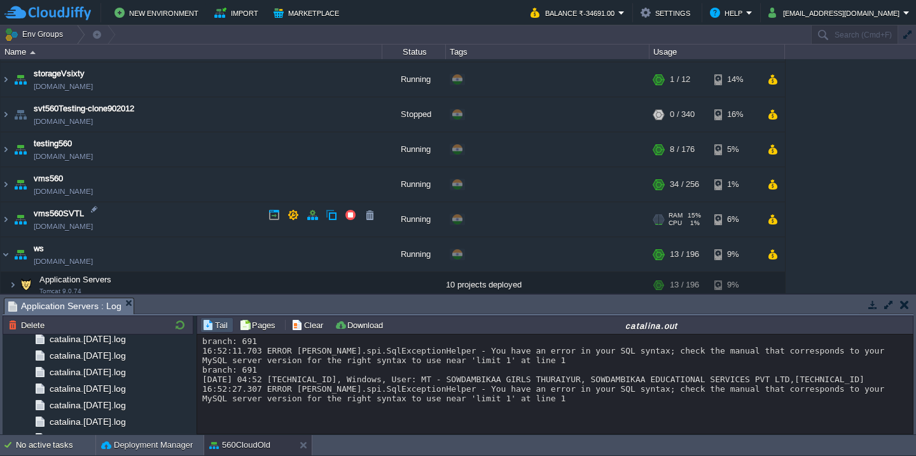
scroll to position [1054, 0]
click at [173, 178] on td "vms560 vms560.cloudjiffy.net" at bounding box center [192, 184] width 382 height 35
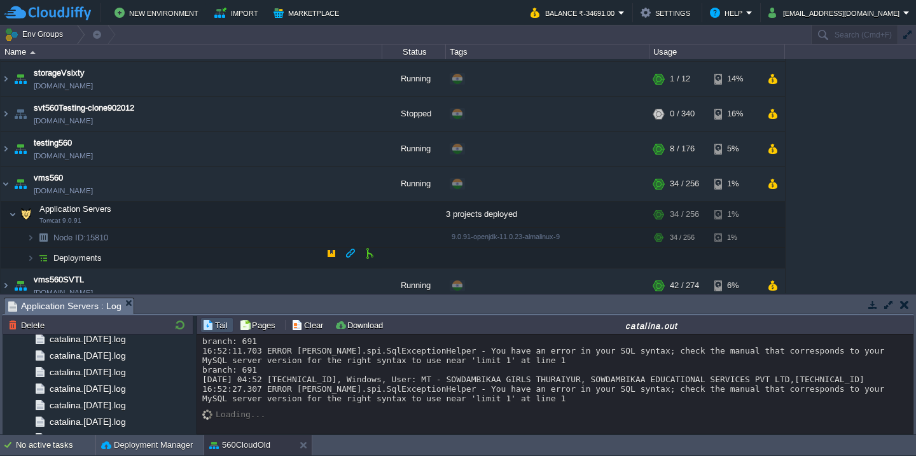
click at [171, 256] on td "Deployments" at bounding box center [192, 258] width 382 height 20
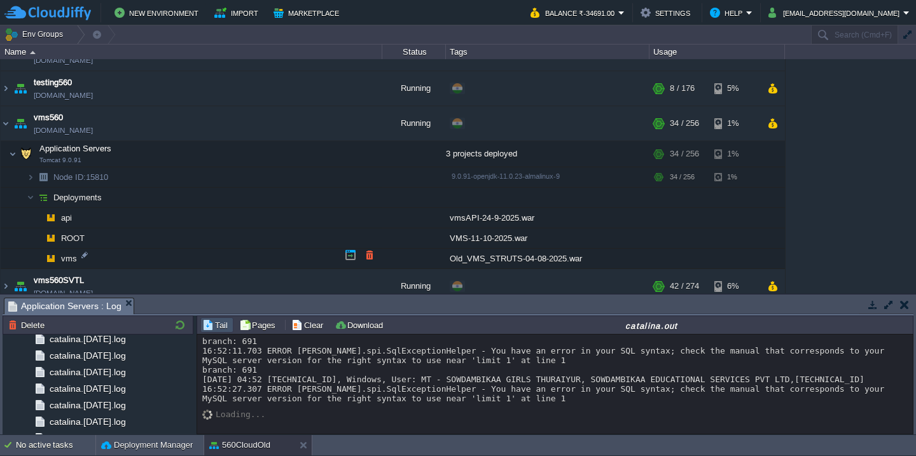
scroll to position [1157, 0]
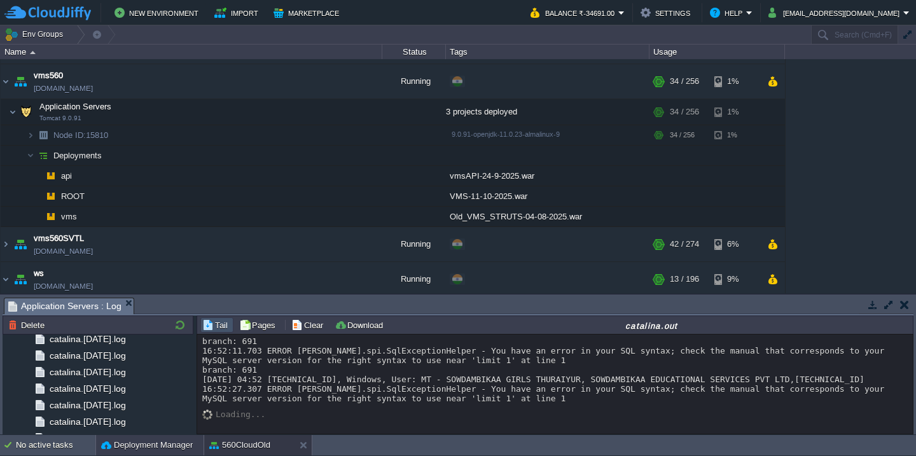
click at [110, 441] on button "Deployment Manager" at bounding box center [147, 445] width 92 height 13
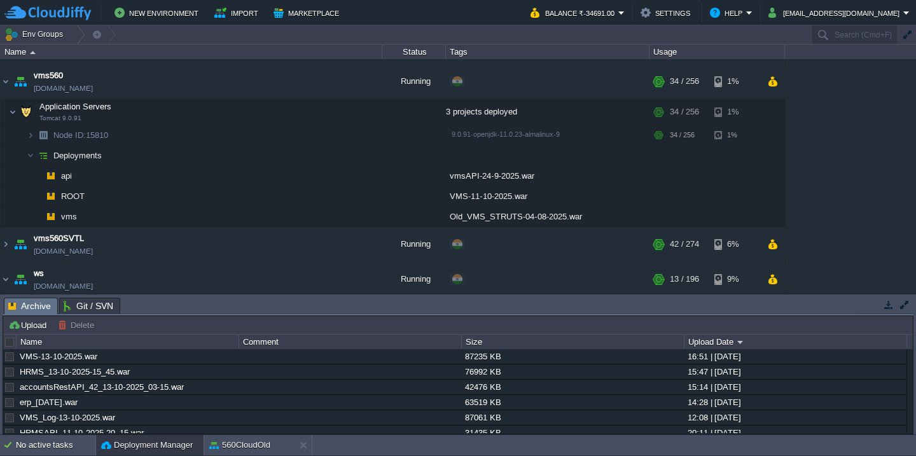
scroll to position [0, 0]
click at [36, 444] on div "No active tasks" at bounding box center [55, 445] width 79 height 20
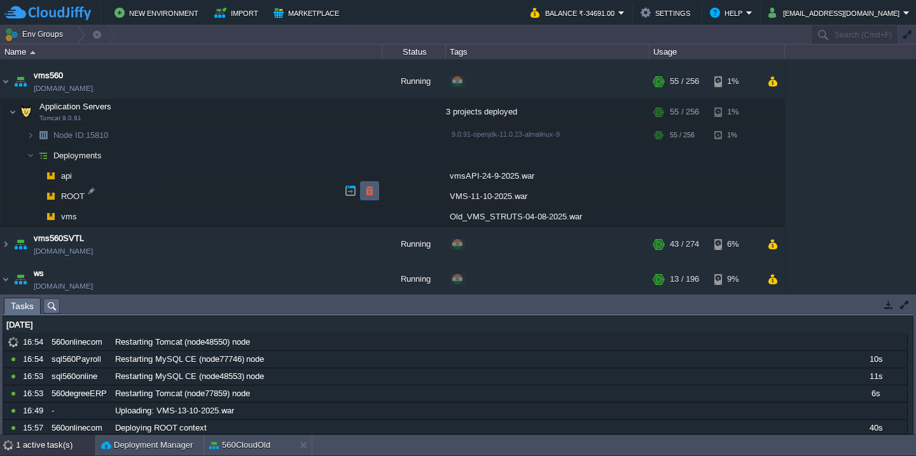
click at [373, 191] on button "button" at bounding box center [369, 190] width 11 height 11
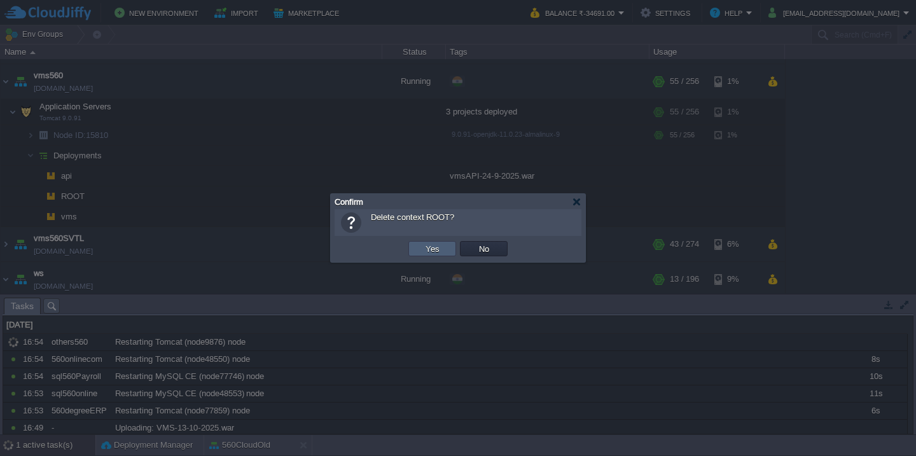
click at [434, 249] on button "Yes" at bounding box center [433, 248] width 22 height 11
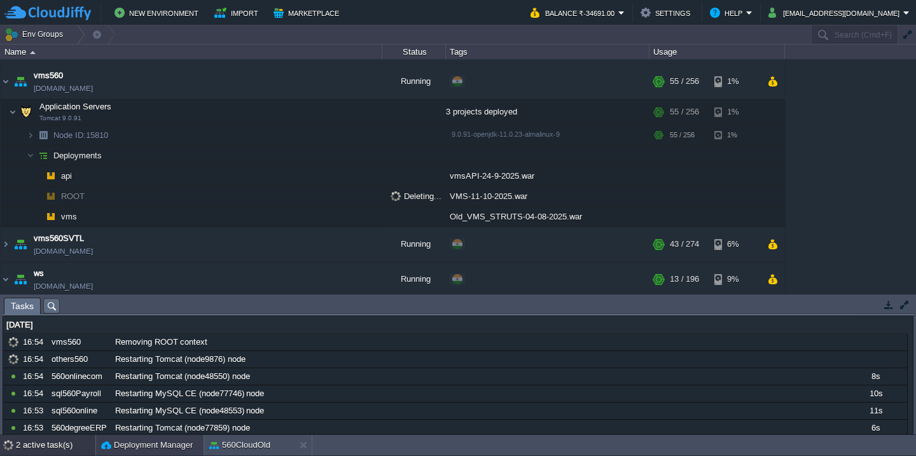
click at [136, 444] on button "Deployment Manager" at bounding box center [147, 445] width 92 height 13
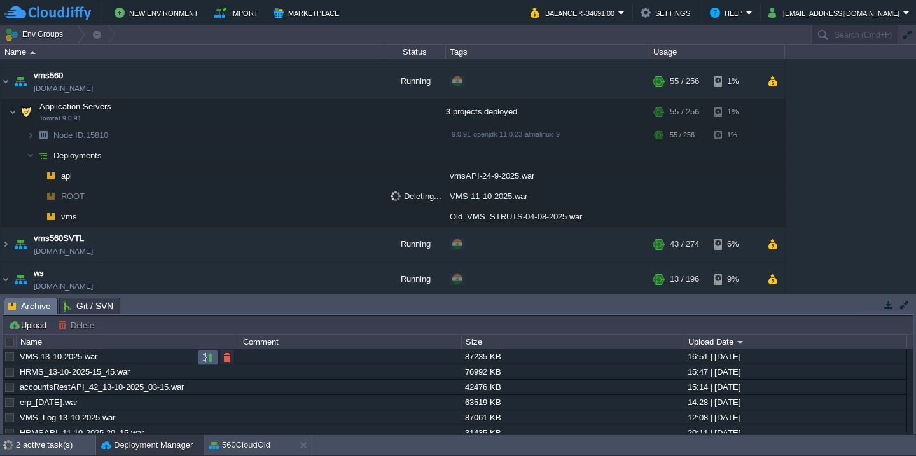
click at [202, 360] on button "button" at bounding box center [207, 357] width 11 height 11
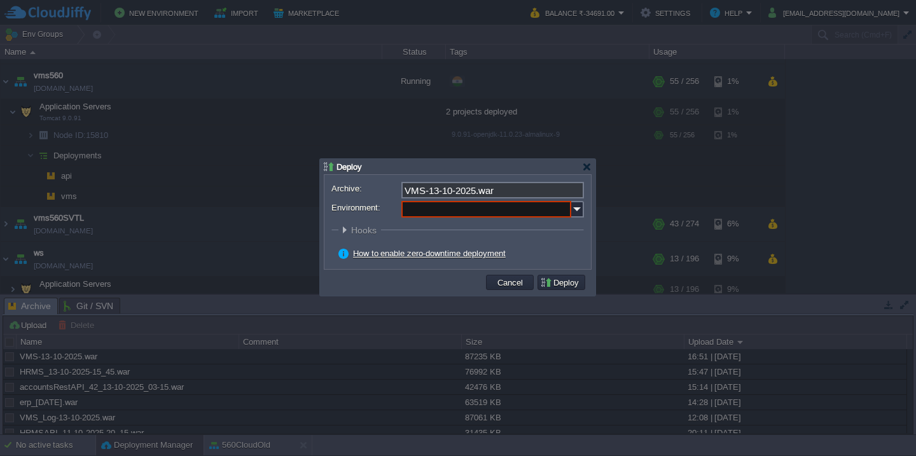
click at [428, 212] on input "Environment:" at bounding box center [486, 209] width 170 height 17
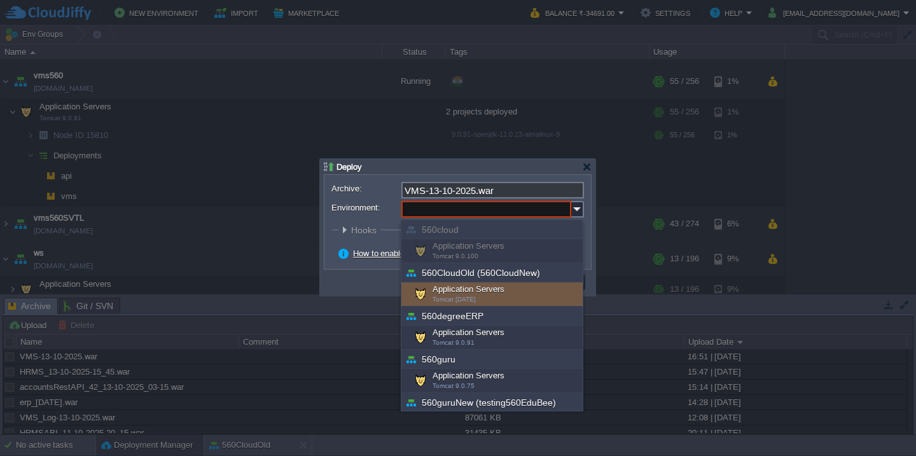
scroll to position [458, 0]
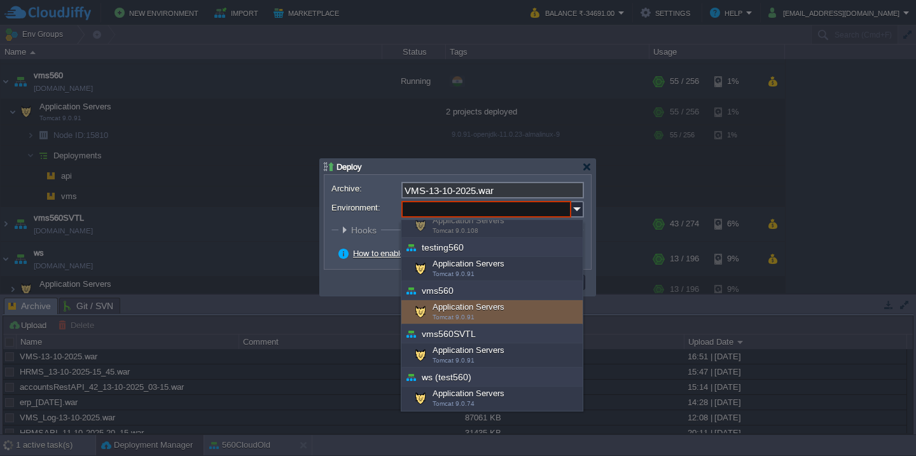
click at [469, 312] on div "Application Servers Tomcat 9.0.91" at bounding box center [491, 312] width 181 height 24
type input "Application Servers (vms560)"
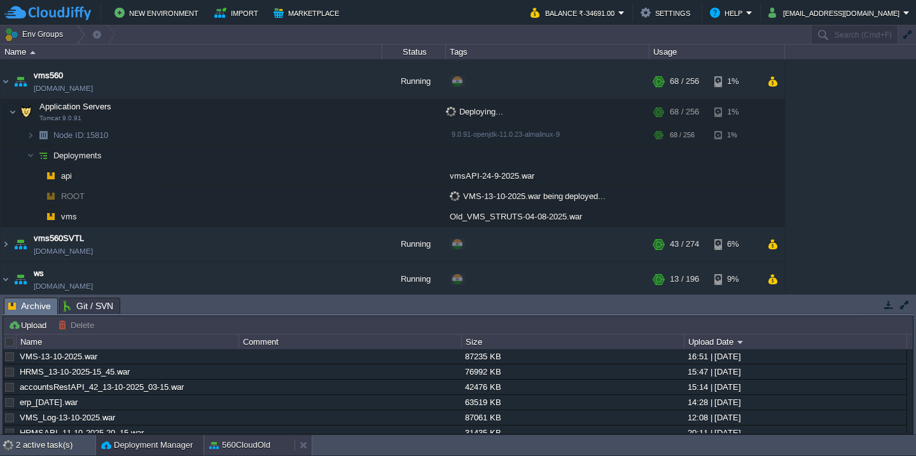
click at [238, 448] on button "560CloudOld" at bounding box center [239, 445] width 61 height 13
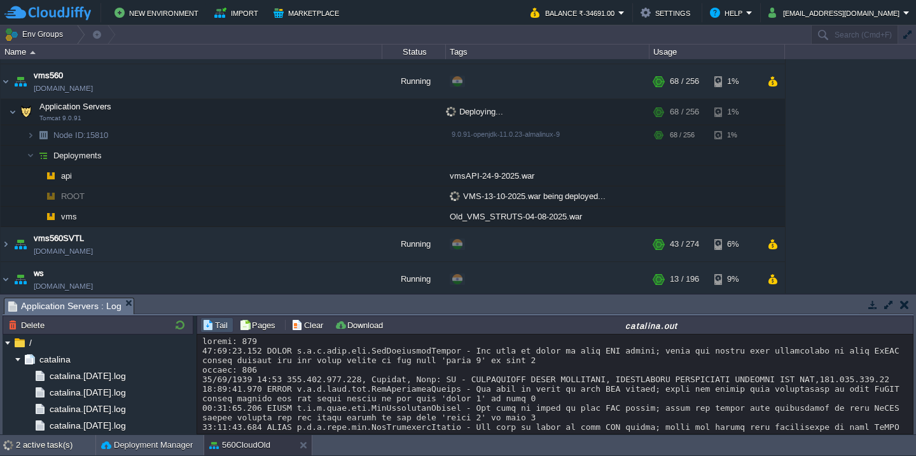
click at [298, 369] on div at bounding box center [554, 407] width 705 height 143
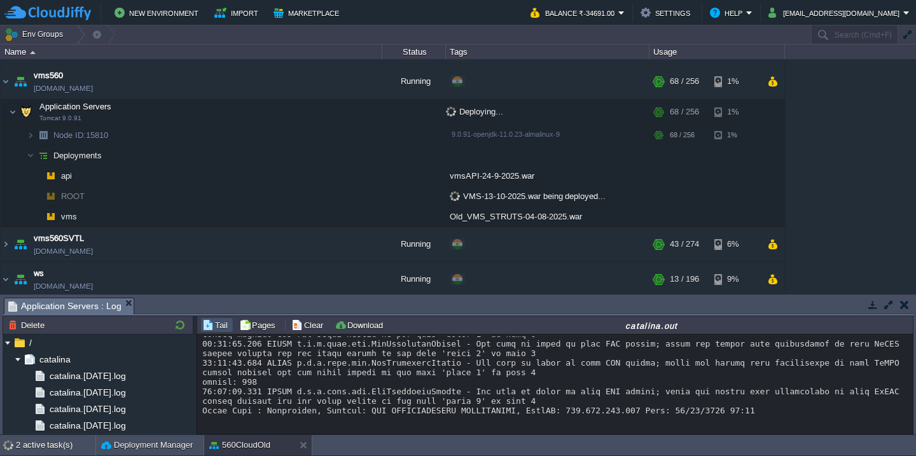
scroll to position [74, 0]
click at [310, 323] on button "Clear" at bounding box center [309, 324] width 36 height 11
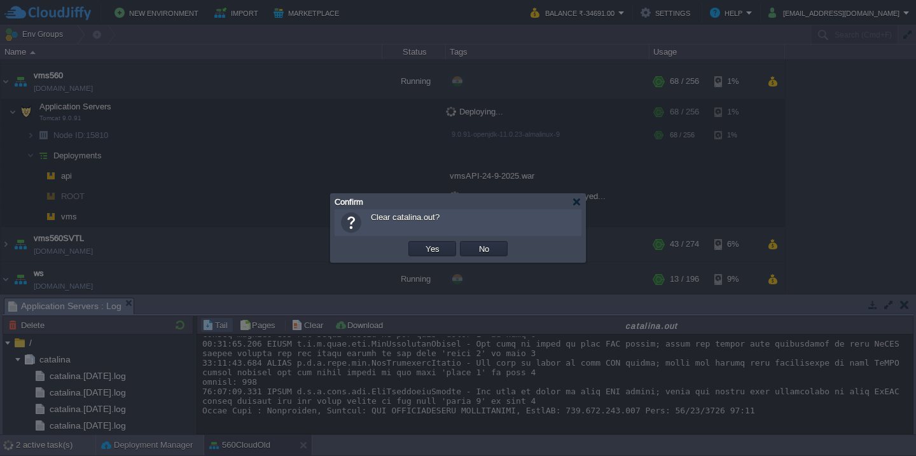
click at [422, 243] on button "Yes" at bounding box center [433, 248] width 22 height 11
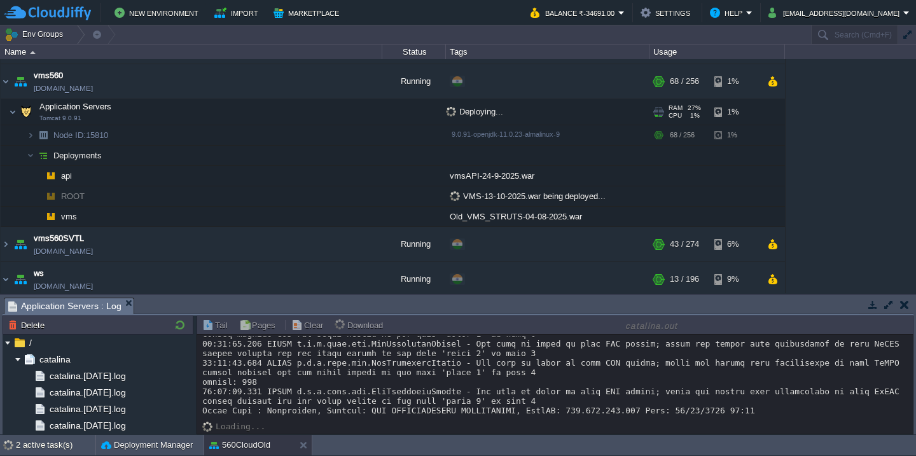
click at [219, 119] on td "Application Servers Tomcat 9.0.91" at bounding box center [192, 112] width 382 height 26
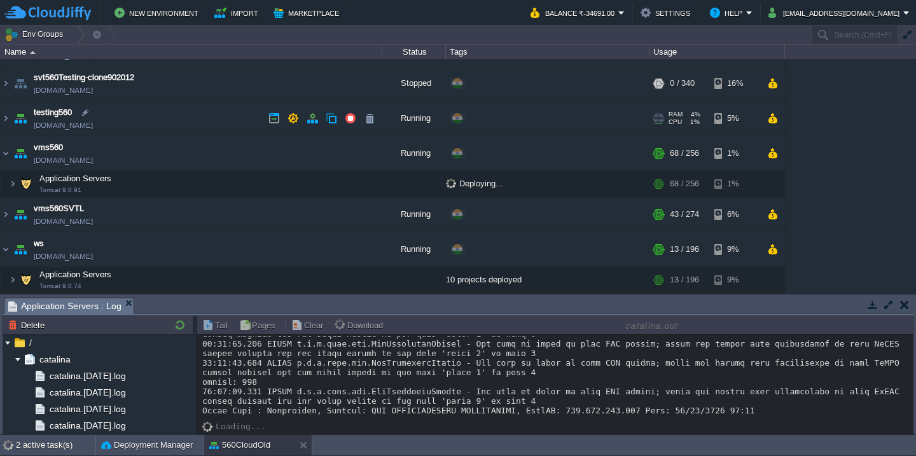
scroll to position [1085, 0]
click at [174, 181] on td "Application Servers Tomcat 9.0.91" at bounding box center [192, 184] width 382 height 26
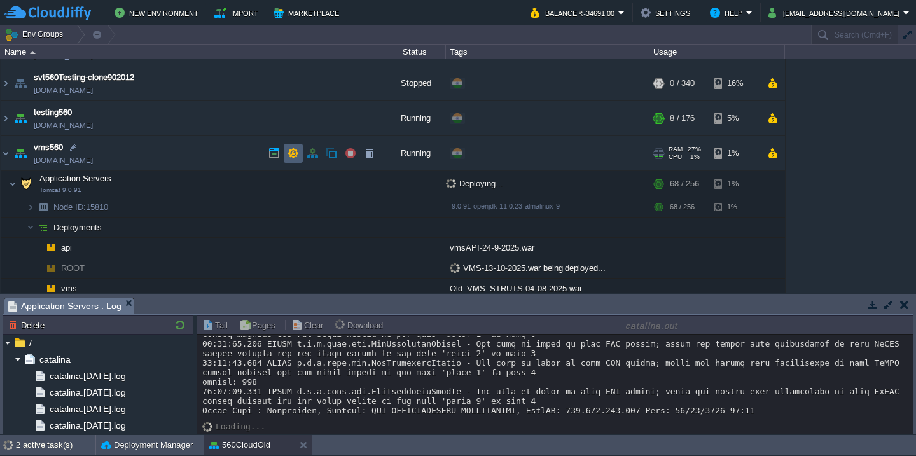
scroll to position [0, 0]
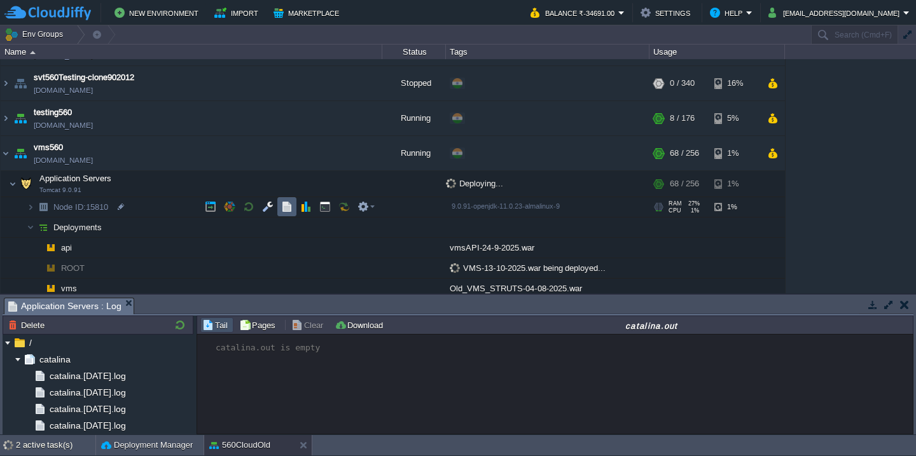
click at [284, 204] on button "button" at bounding box center [286, 206] width 11 height 11
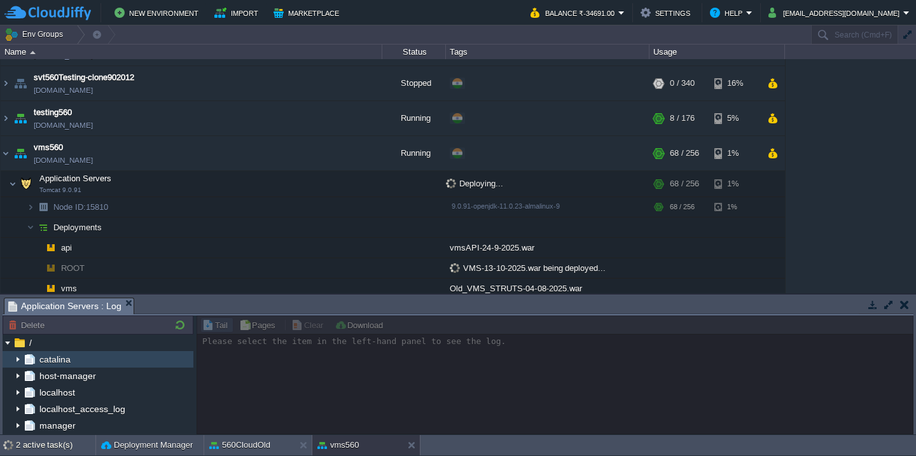
click at [17, 360] on img at bounding box center [18, 359] width 10 height 17
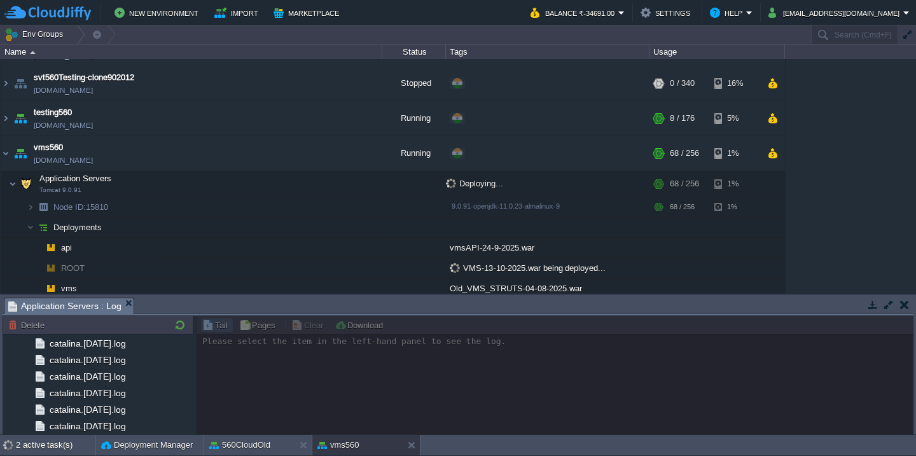
scroll to position [1521, 0]
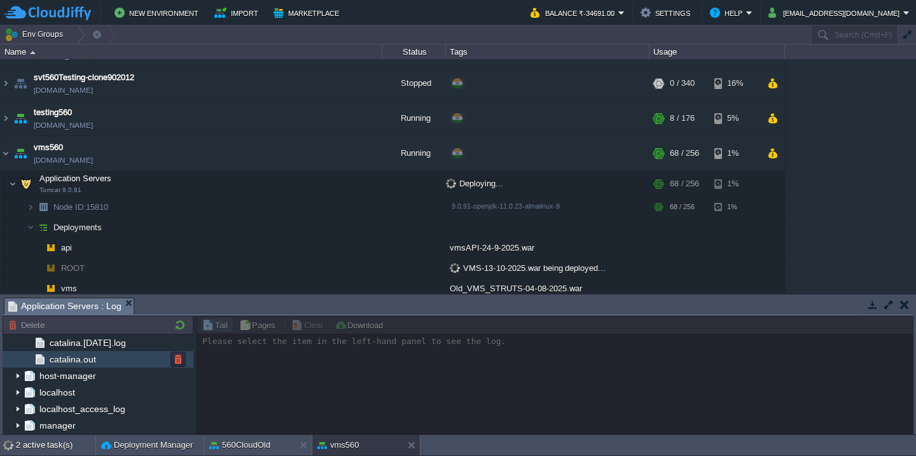
click at [104, 352] on div "catalina.out" at bounding box center [98, 359] width 191 height 17
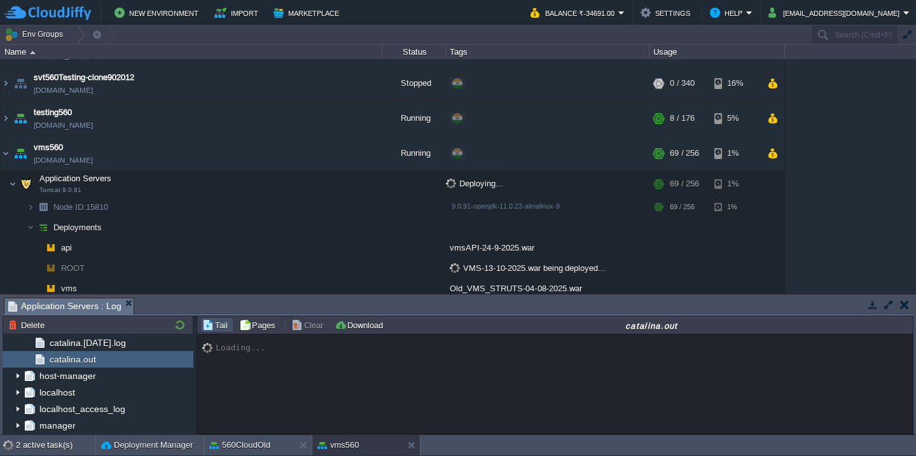
scroll to position [10642, 0]
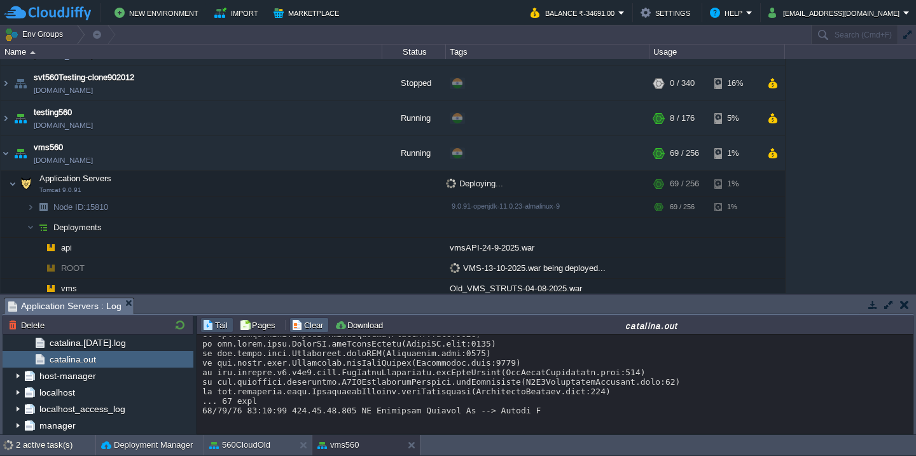
click at [308, 327] on button "Clear" at bounding box center [309, 324] width 36 height 11
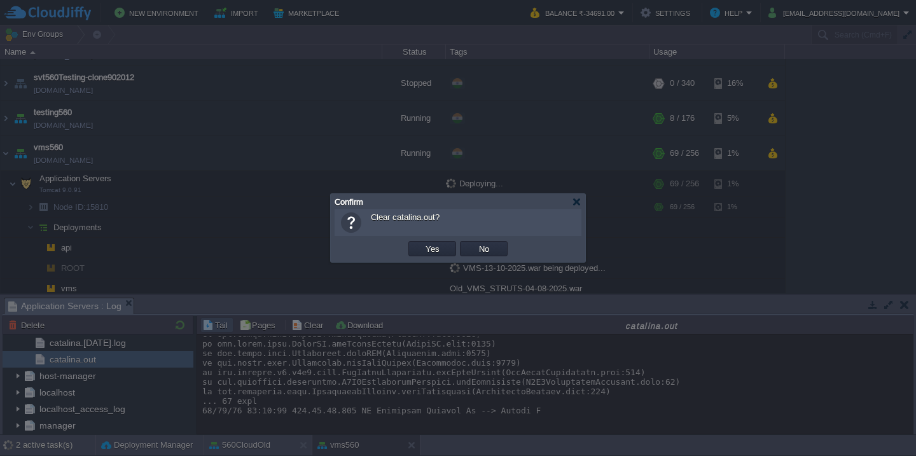
click at [422, 243] on button "Yes" at bounding box center [433, 248] width 22 height 11
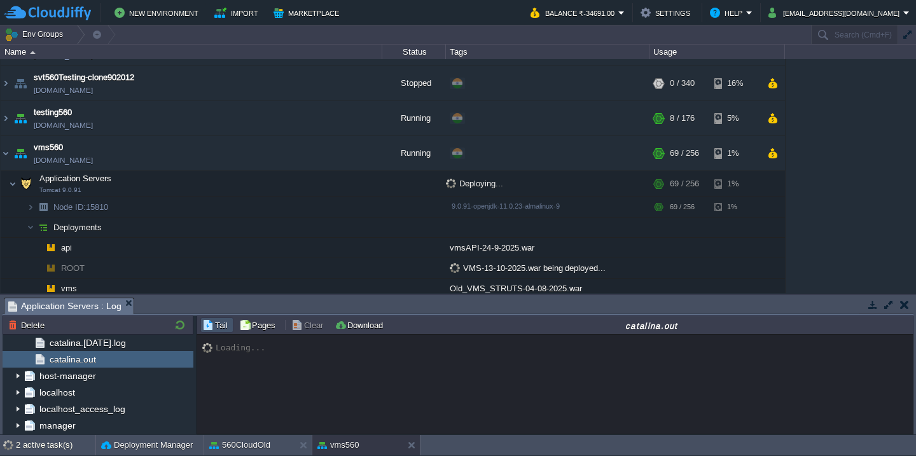
scroll to position [398, 0]
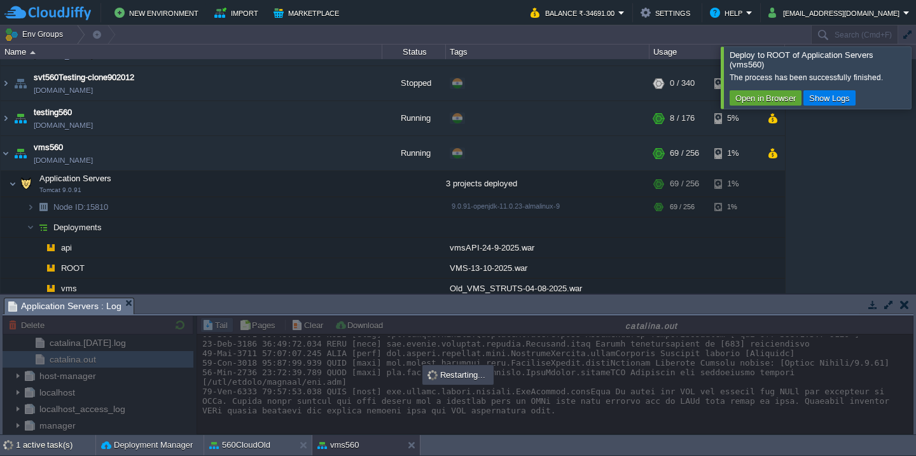
click at [312, 324] on div at bounding box center [458, 374] width 911 height 119
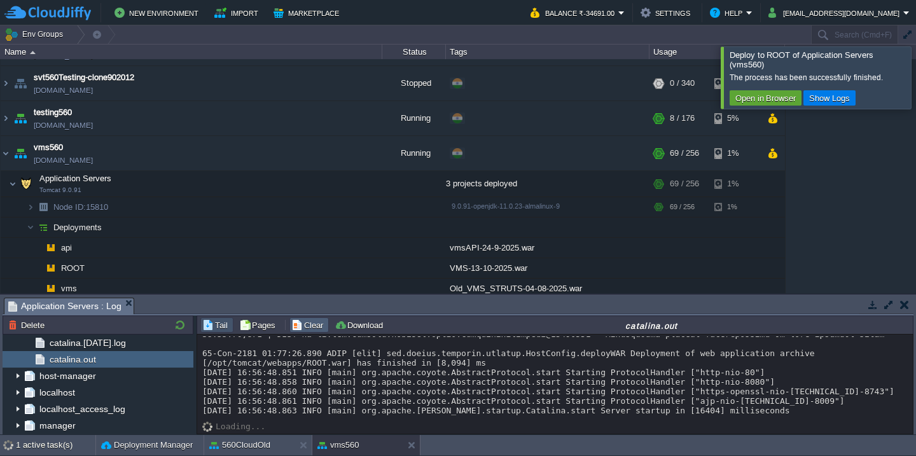
scroll to position [22822, 0]
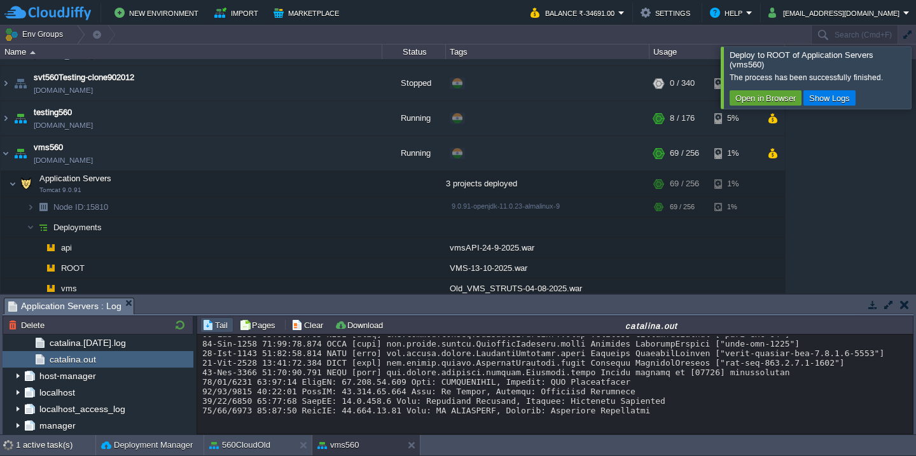
click at [915, 85] on div at bounding box center [931, 77] width 0 height 62
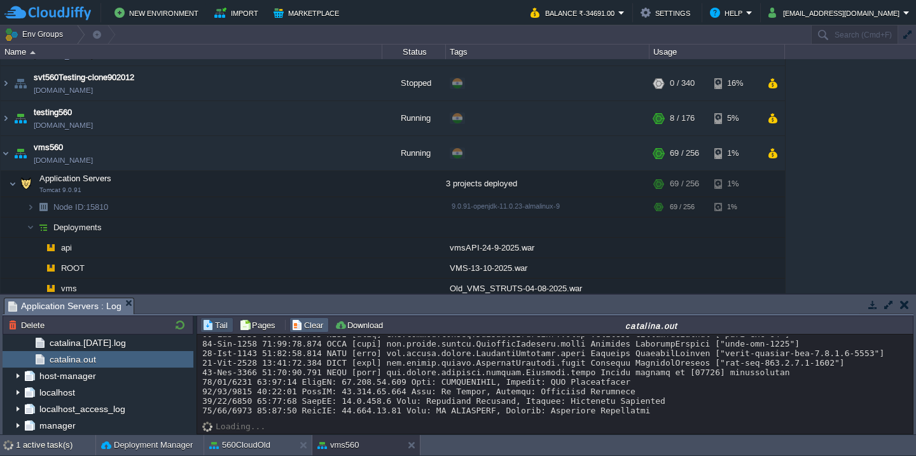
click at [301, 327] on button "Clear" at bounding box center [309, 324] width 36 height 11
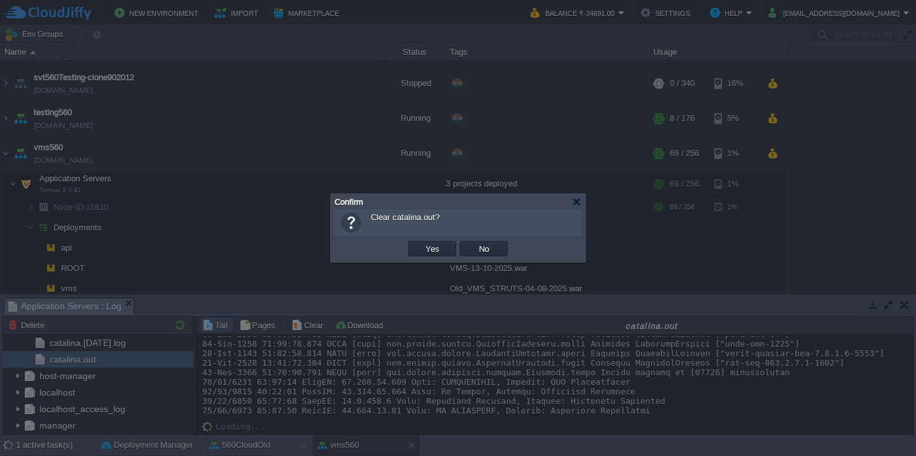
click at [422, 243] on button "Yes" at bounding box center [433, 248] width 22 height 11
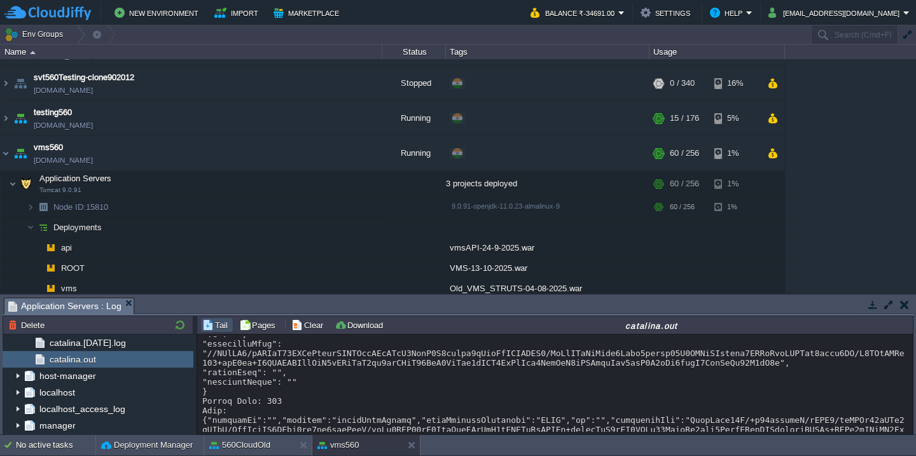
scroll to position [522, 0]
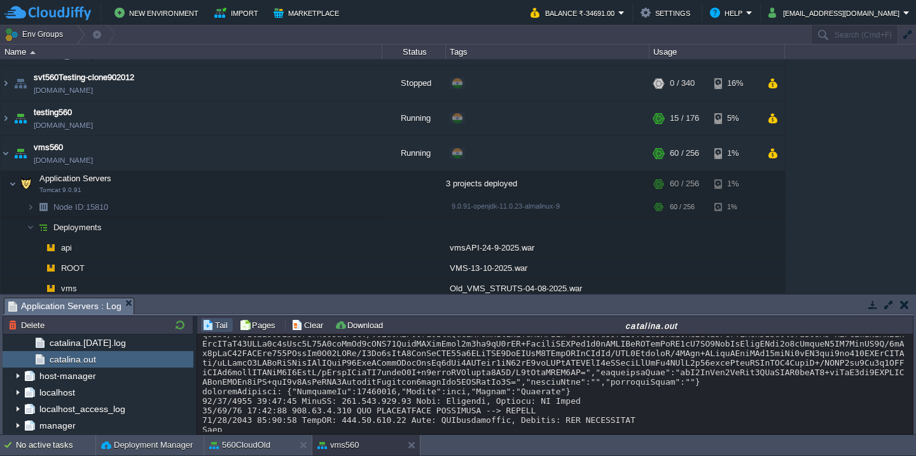
click at [441, 384] on div at bounding box center [554, 224] width 705 height 820
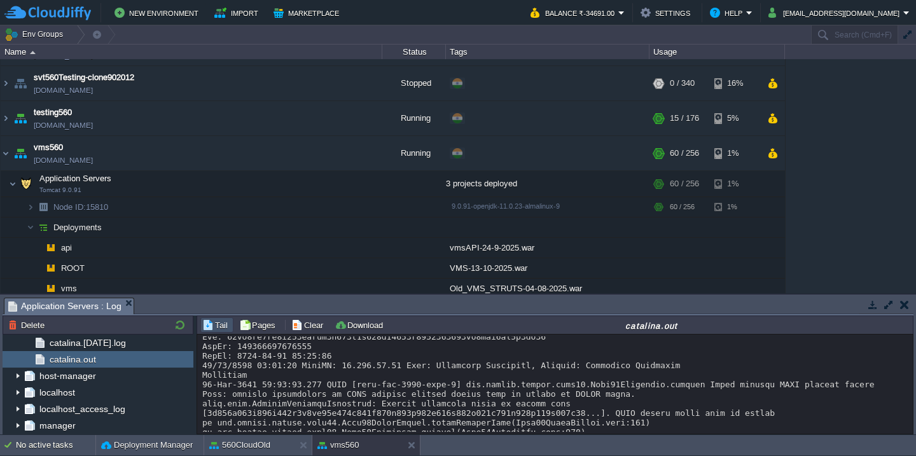
scroll to position [628, 0]
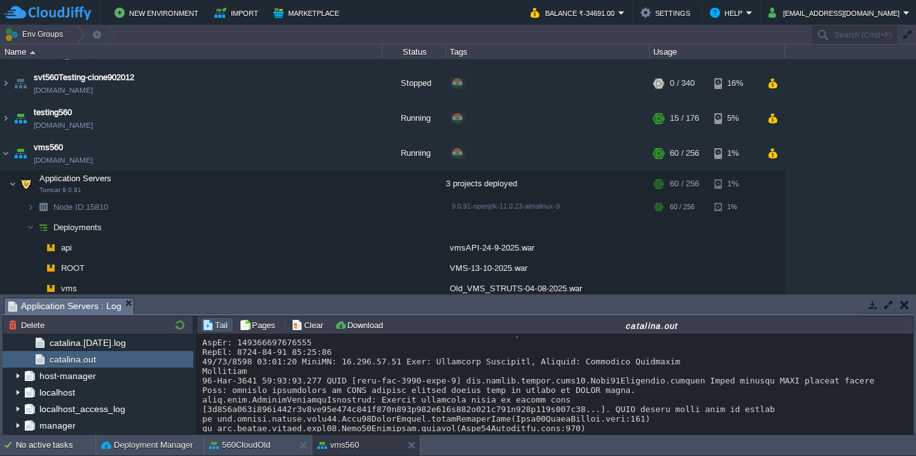
click at [891, 303] on button "button" at bounding box center [888, 304] width 11 height 11
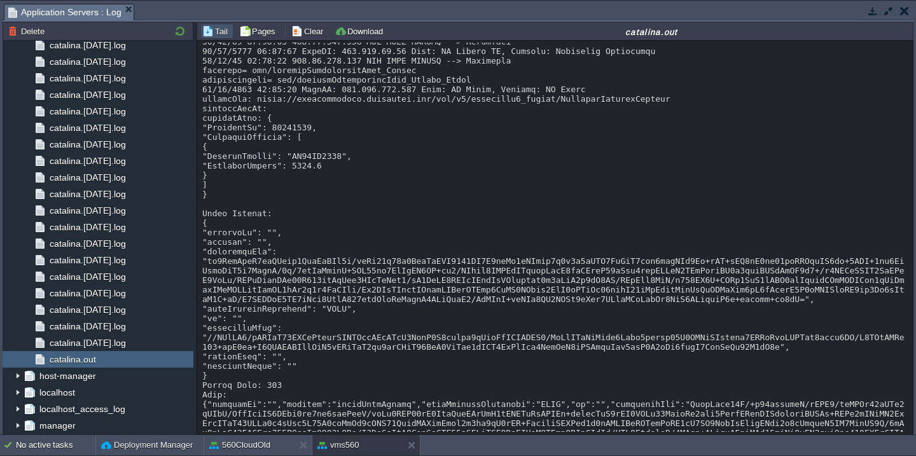
scroll to position [0, 0]
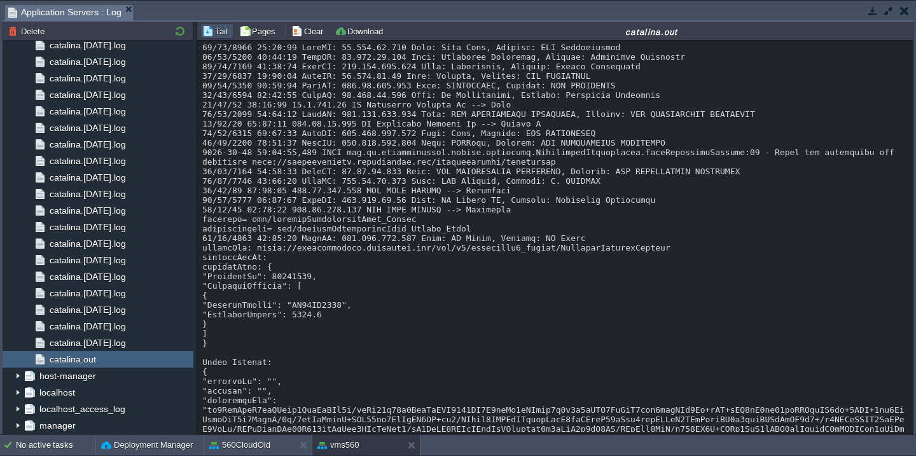
click at [632, 256] on div at bounding box center [554, 453] width 705 height 820
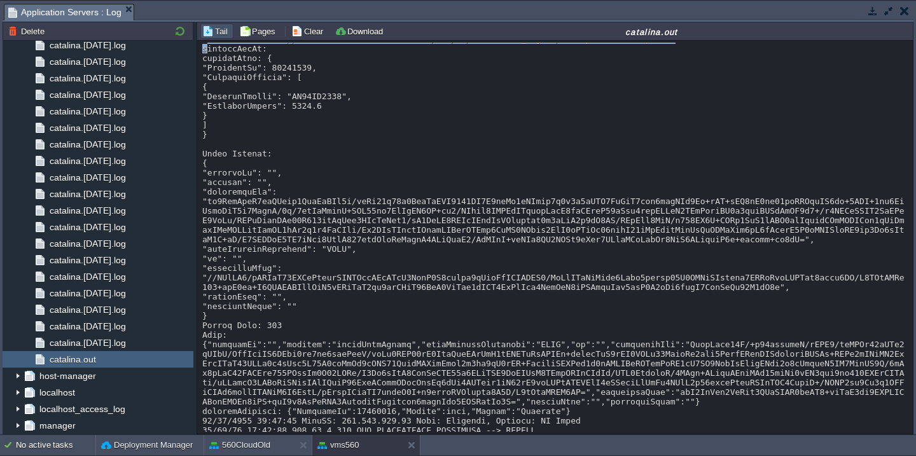
scroll to position [216, 0]
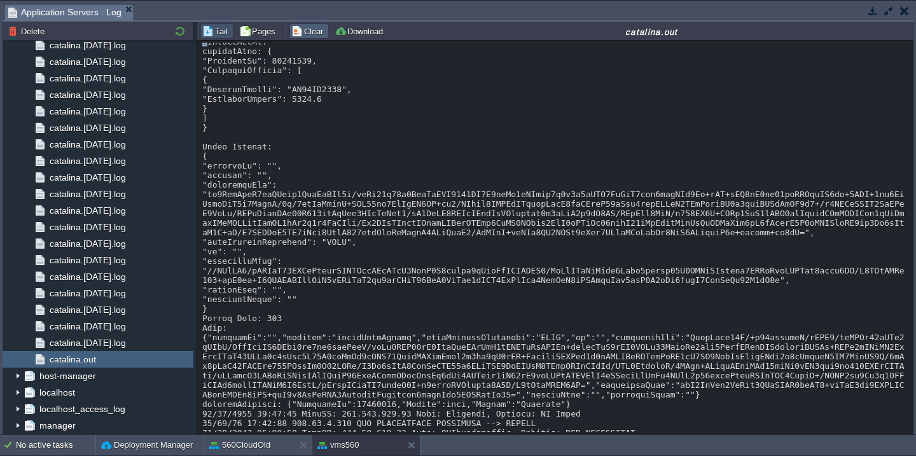
click at [311, 31] on button "Clear" at bounding box center [309, 30] width 36 height 11
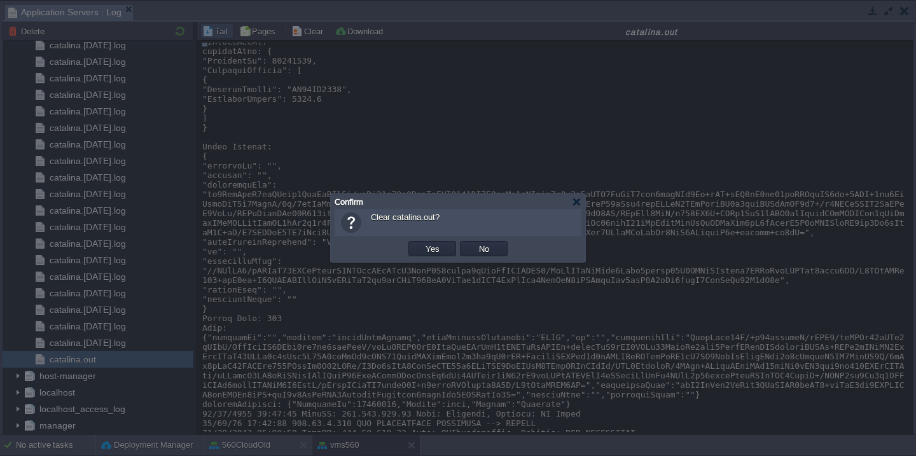
click at [422, 243] on button "Yes" at bounding box center [433, 248] width 22 height 11
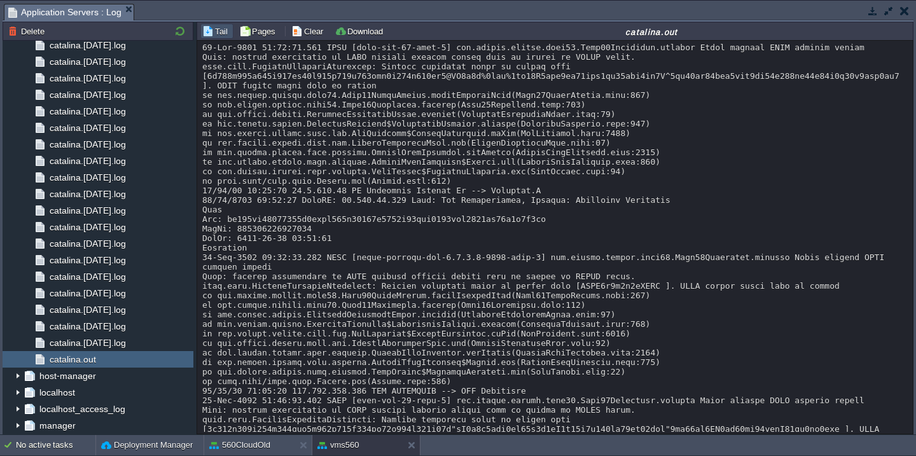
scroll to position [134, 0]
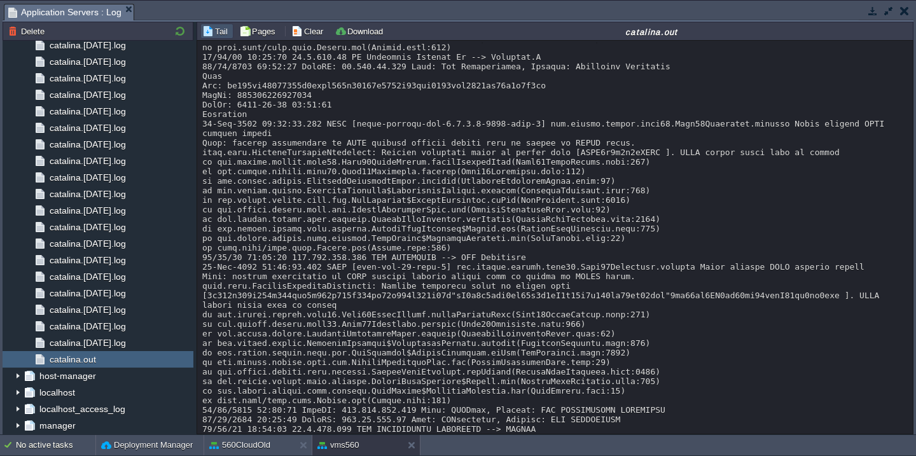
click at [888, 10] on button "button" at bounding box center [888, 10] width 11 height 11
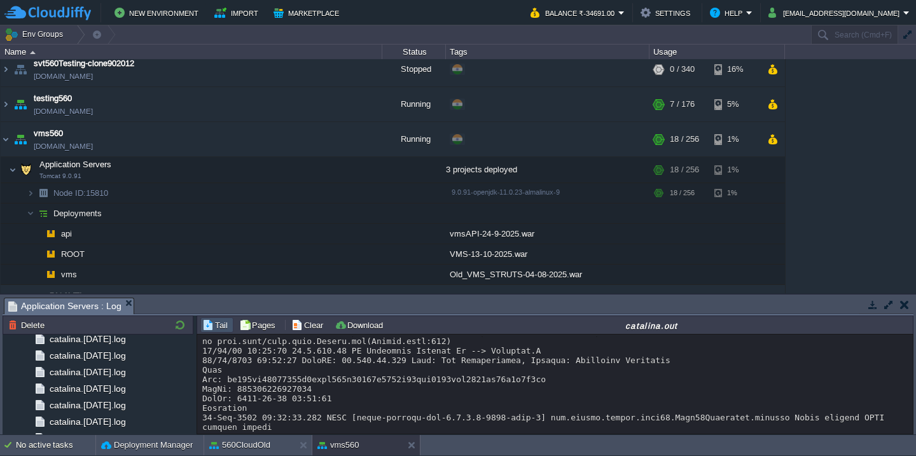
scroll to position [1181, 0]
